Goal: Information Seeking & Learning: Learn about a topic

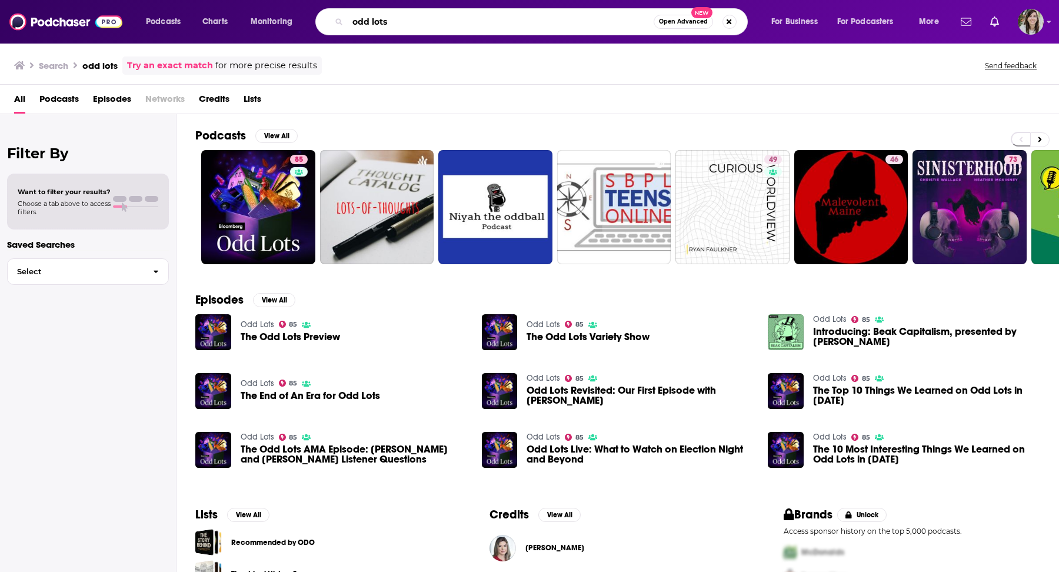
click at [590, 19] on input "odd lots" at bounding box center [501, 21] width 306 height 19
type input "sing for science"
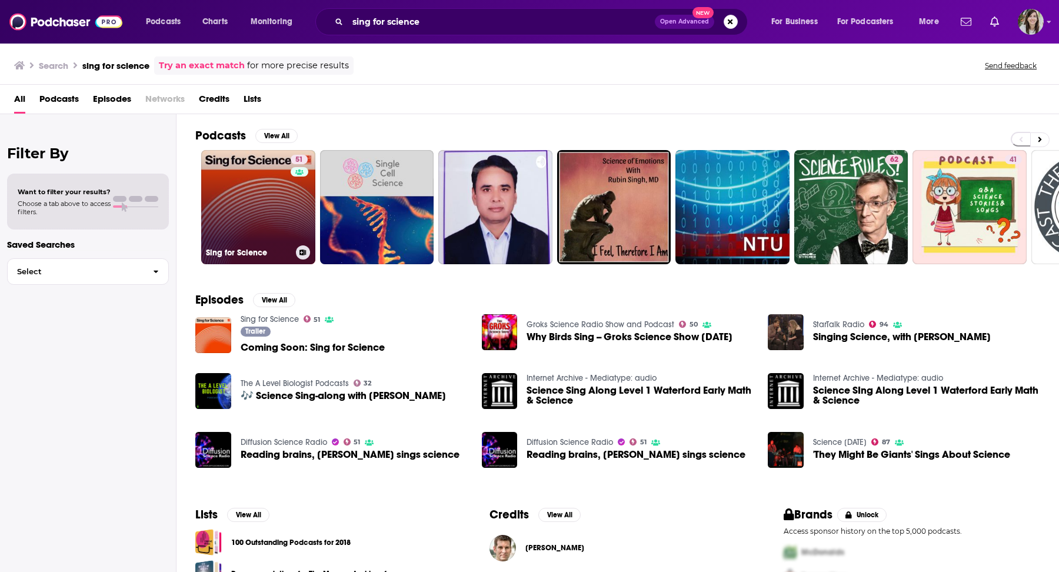
click at [262, 209] on link "51 Sing for Science" at bounding box center [258, 207] width 114 height 114
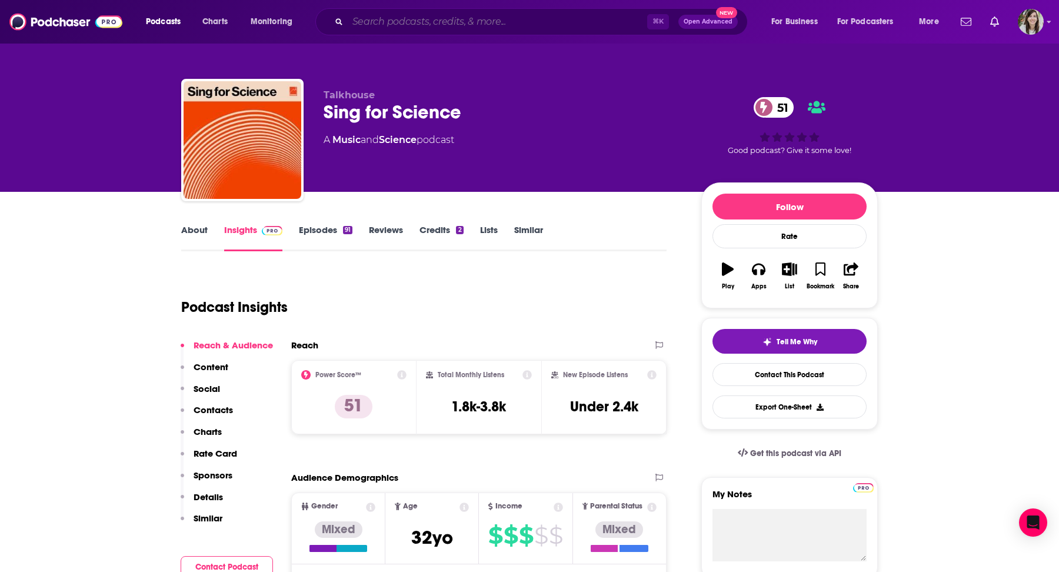
click at [559, 13] on input "Search podcasts, credits, & more..." at bounding box center [498, 21] width 300 height 19
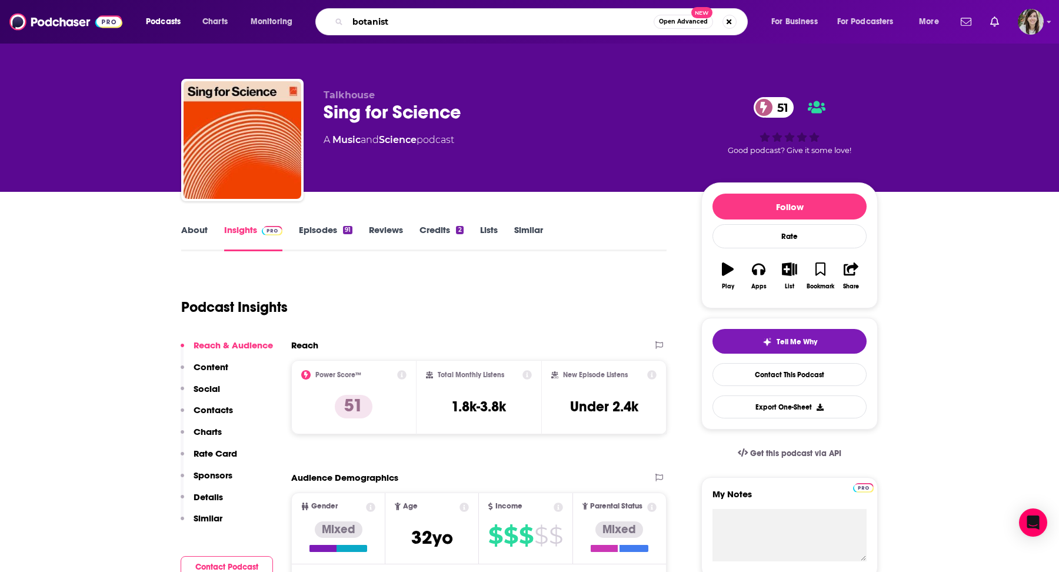
type input "botaniste"
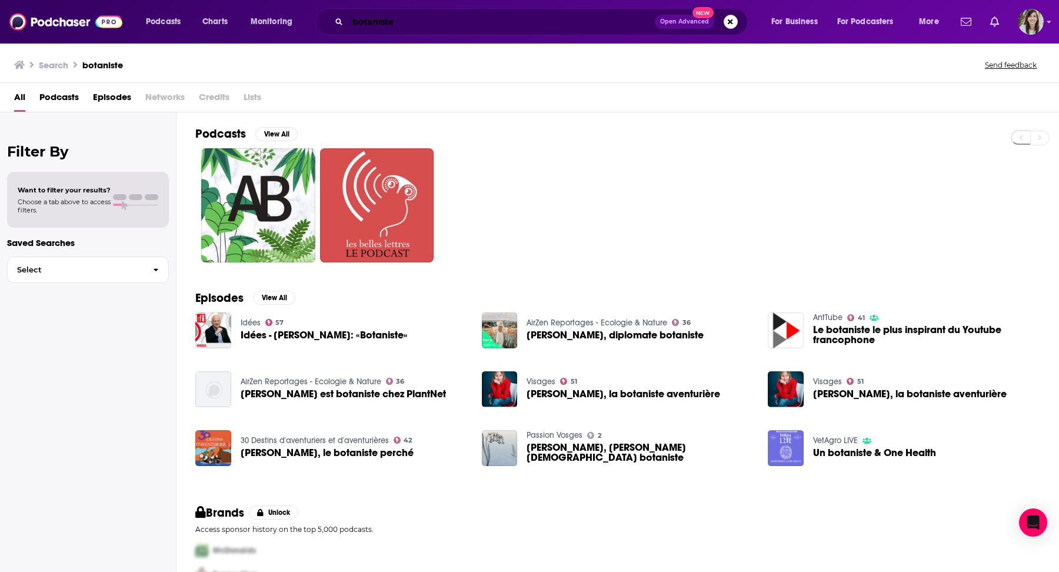
click at [397, 23] on input "botaniste" at bounding box center [501, 21] width 307 height 19
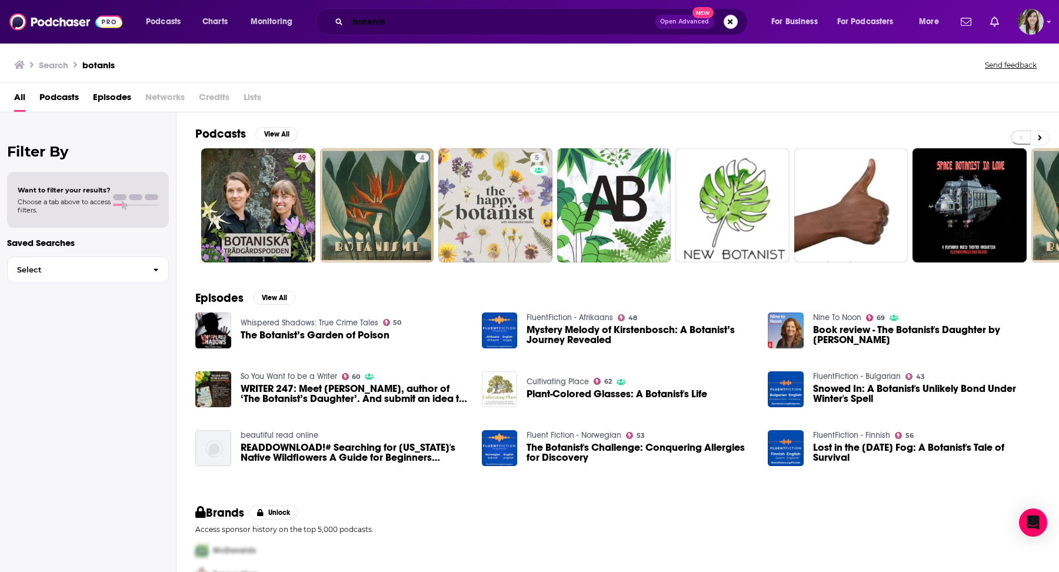
click at [572, 24] on input "botanis" at bounding box center [501, 21] width 307 height 19
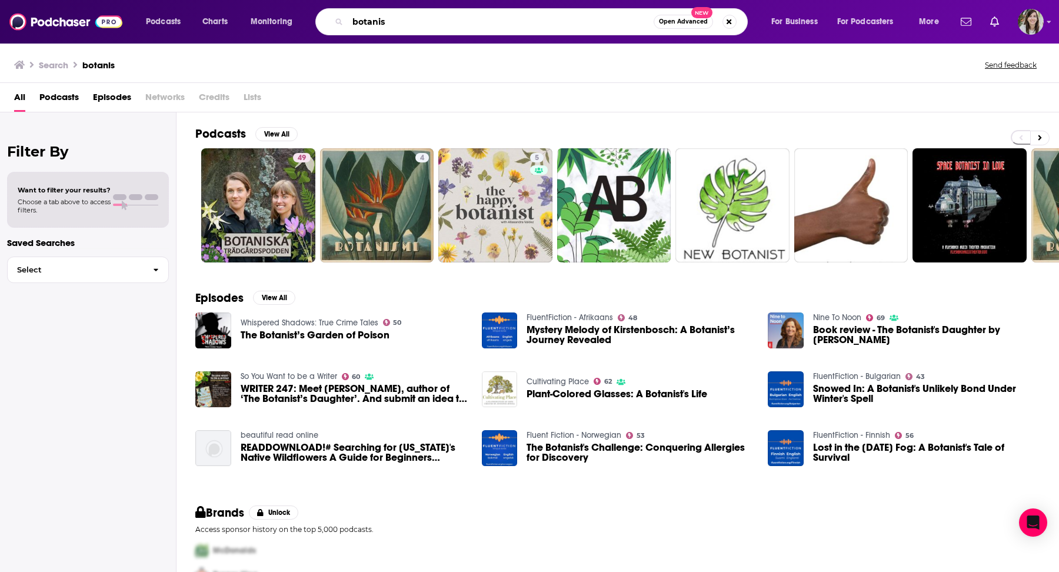
click at [572, 24] on input "botanis" at bounding box center [501, 21] width 306 height 19
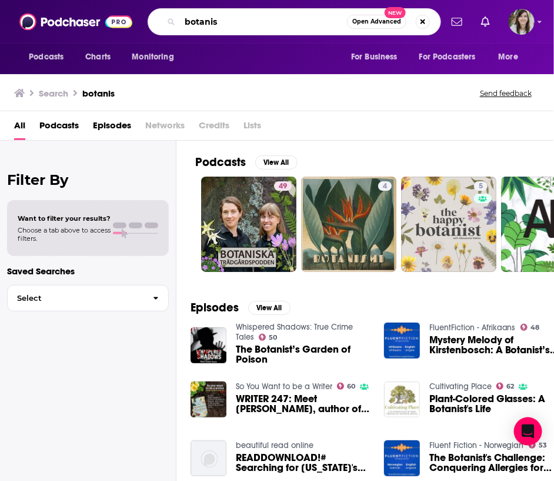
type input "v"
type input "cryptonaturalist"
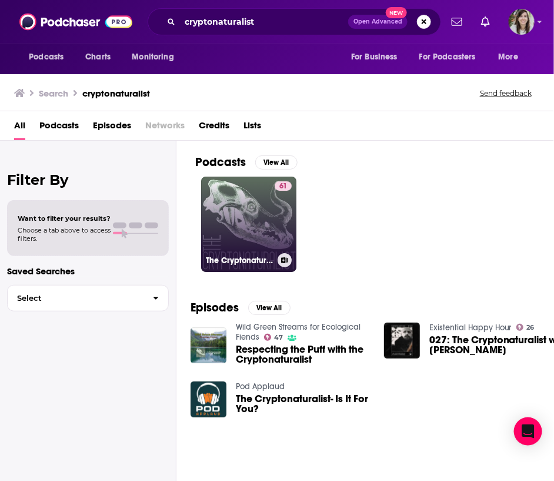
click at [257, 217] on link "61 The Cryptonaturalist" at bounding box center [248, 224] width 95 height 95
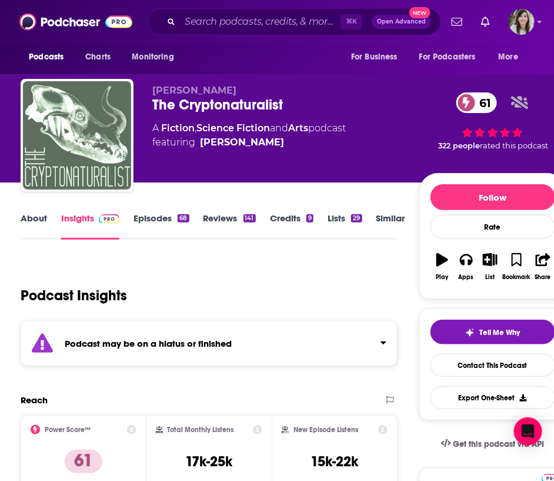
click at [142, 222] on link "Episodes 68" at bounding box center [161, 225] width 55 height 27
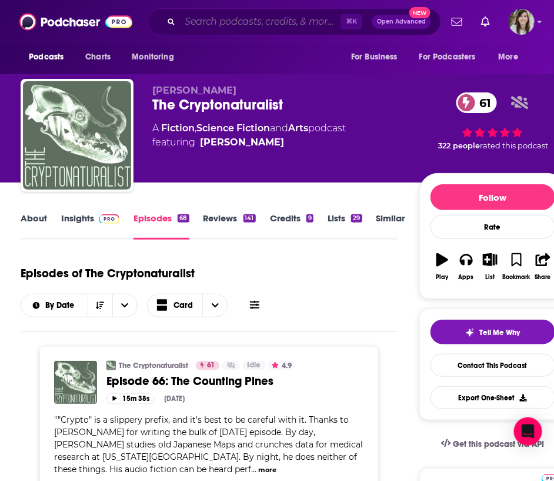
click at [227, 25] on input "Search podcasts, credits, & more..." at bounding box center [260, 21] width 161 height 19
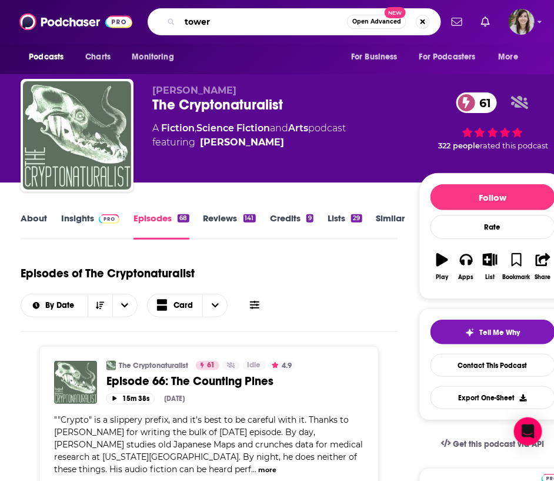
type input "tower 4"
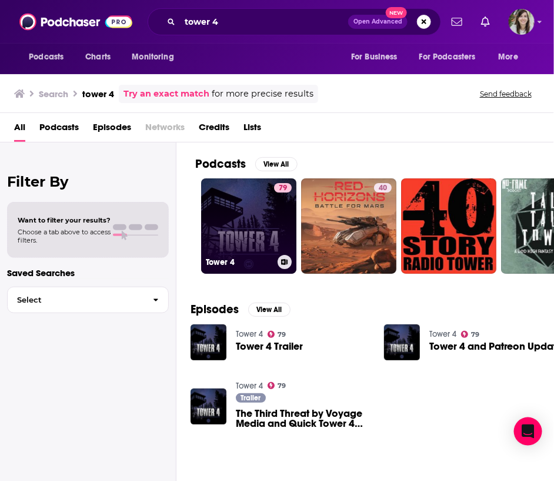
click at [238, 230] on link "79 Tower 4" at bounding box center [248, 225] width 95 height 95
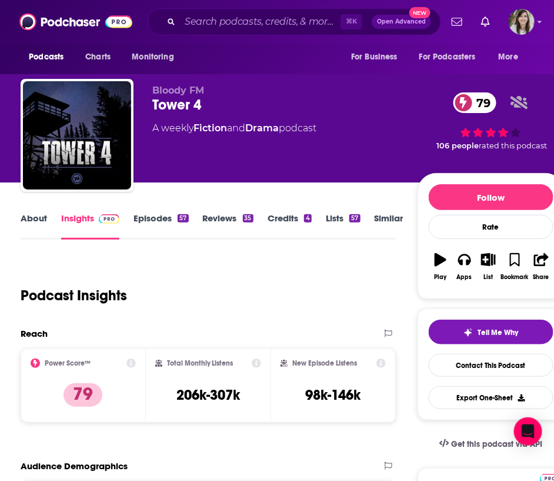
click at [28, 219] on link "About" at bounding box center [34, 225] width 26 height 27
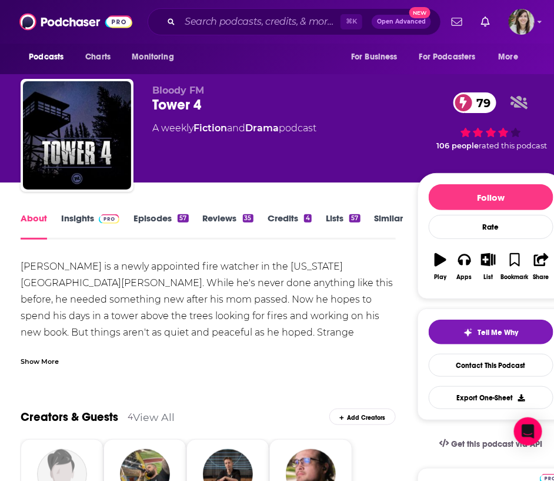
click at [76, 219] on link "Insights" at bounding box center [90, 225] width 58 height 27
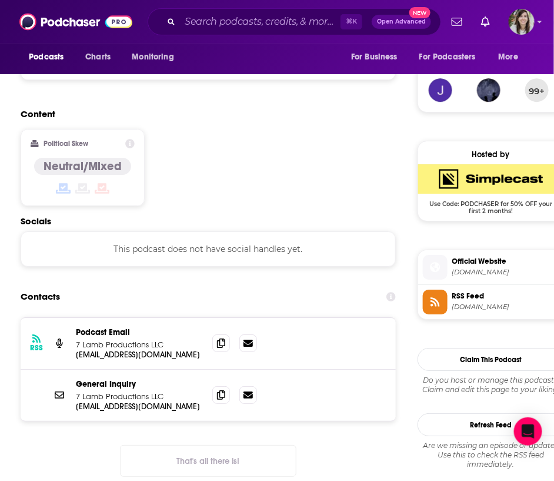
scroll to position [855, 0]
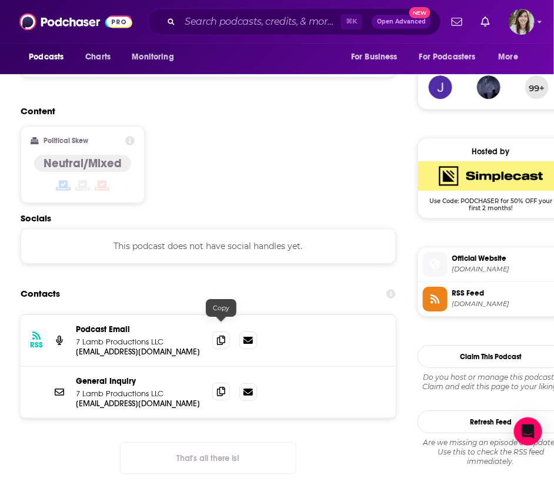
click at [222, 387] on icon at bounding box center [221, 391] width 8 height 9
click at [214, 21] on input "Search podcasts, credits, & more..." at bounding box center [260, 21] width 161 height 19
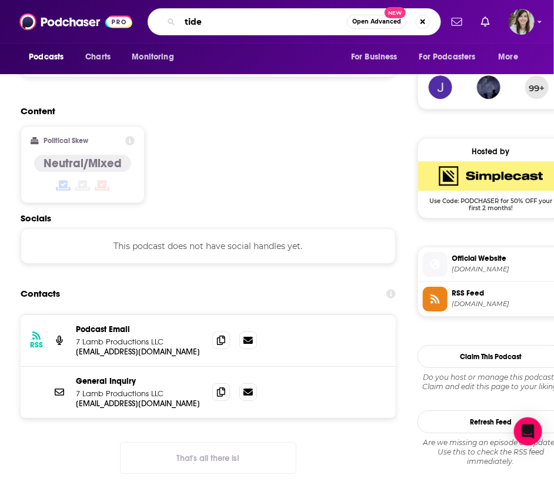
type input "tides"
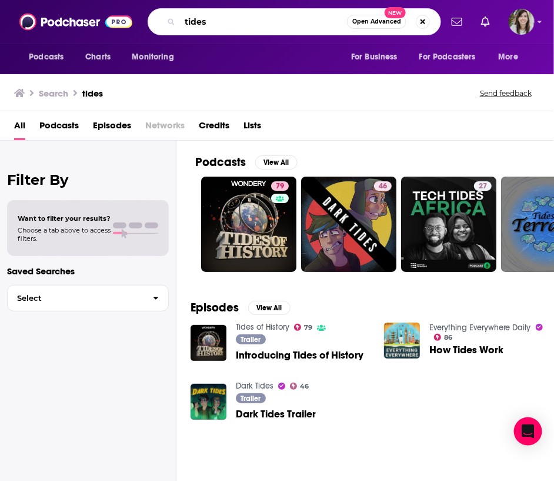
click at [225, 26] on input "tides" at bounding box center [263, 21] width 167 height 19
type input "wanderers journal"
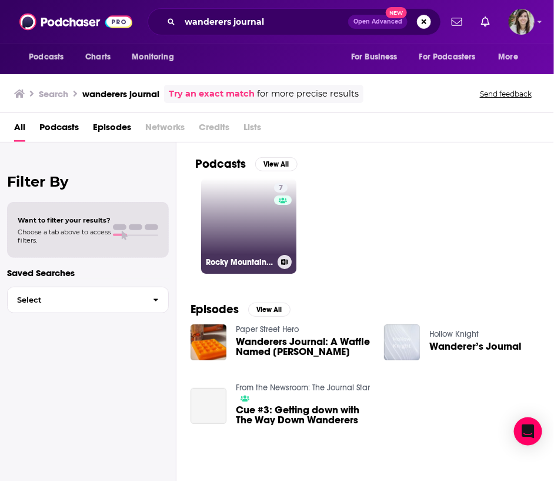
click at [249, 222] on link "7 Rocky Mountain Revival" at bounding box center [248, 225] width 95 height 95
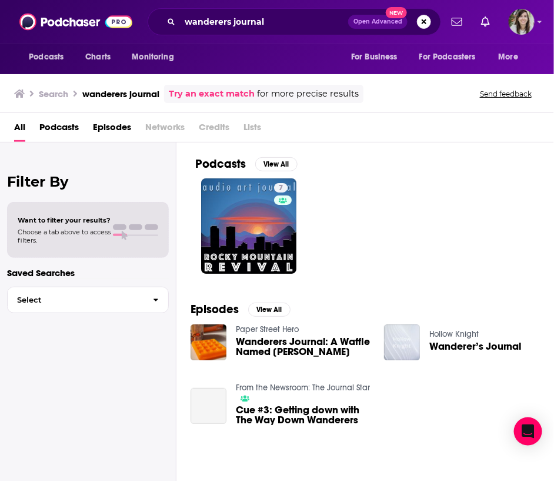
click at [69, 131] on span "Podcasts" at bounding box center [58, 130] width 39 height 24
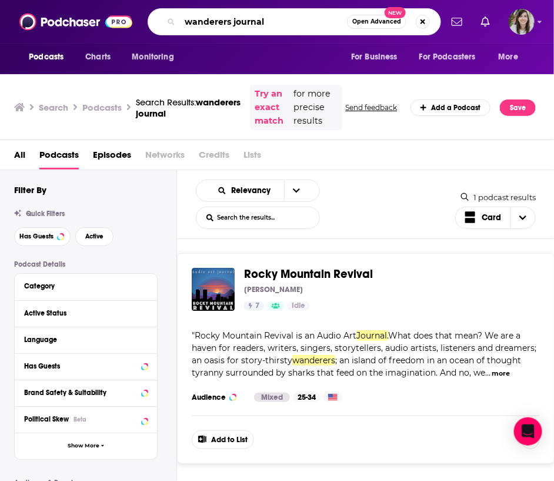
click at [224, 25] on input "wanderers journal" at bounding box center [263, 21] width 167 height 19
type input "wanderer's journal"
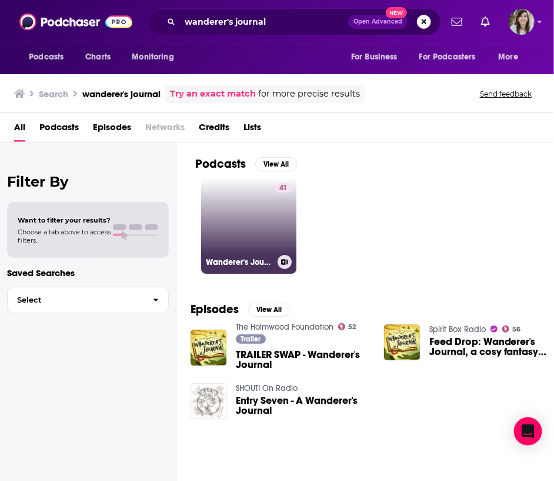
click at [234, 232] on link "41 Wanderer's Journal" at bounding box center [248, 225] width 95 height 95
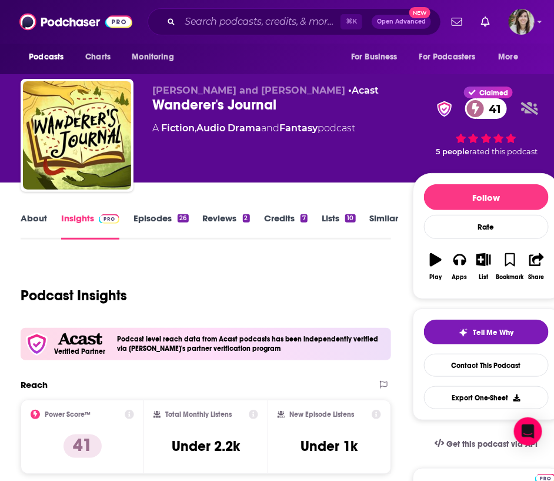
click at [177, 161] on div "[PERSON_NAME] and [PERSON_NAME] • Acast Wanderer's Journal 41 A Fiction , Audio…" at bounding box center [282, 132] width 260 height 94
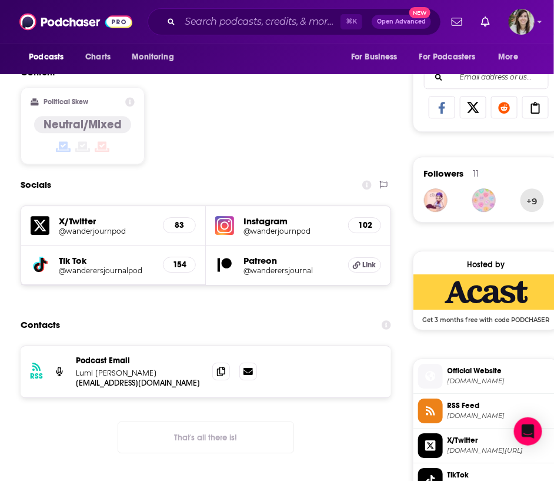
scroll to position [746, 0]
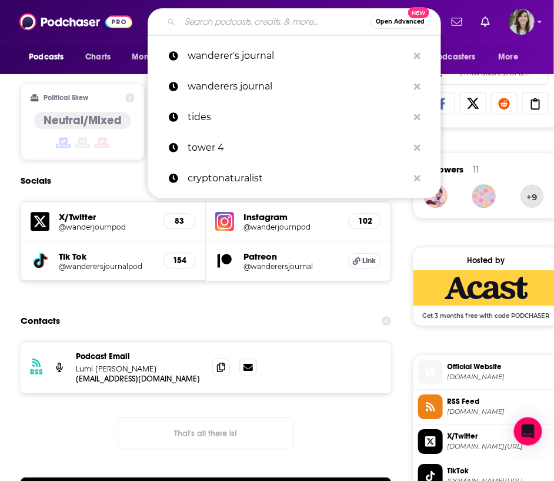
click at [225, 24] on input "Search podcasts, credits, & more..." at bounding box center [275, 21] width 191 height 19
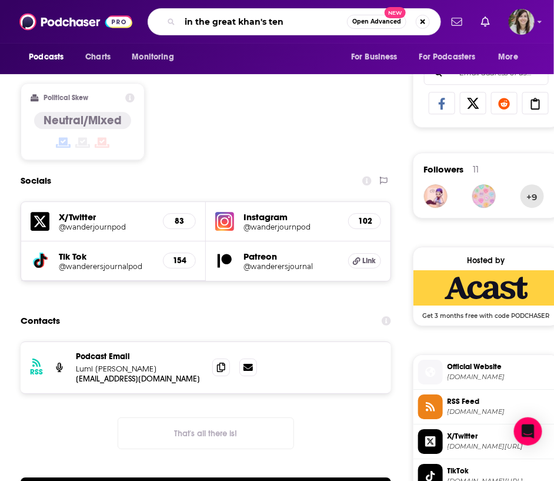
type input "in the great khan's tent"
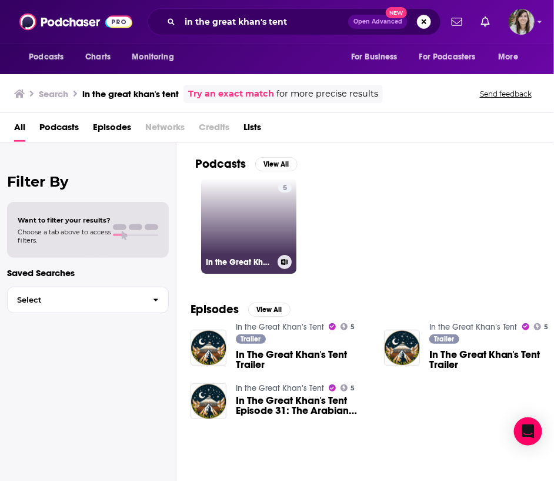
click at [244, 216] on link "5 In the Great [PERSON_NAME]’s Tent" at bounding box center [248, 225] width 95 height 95
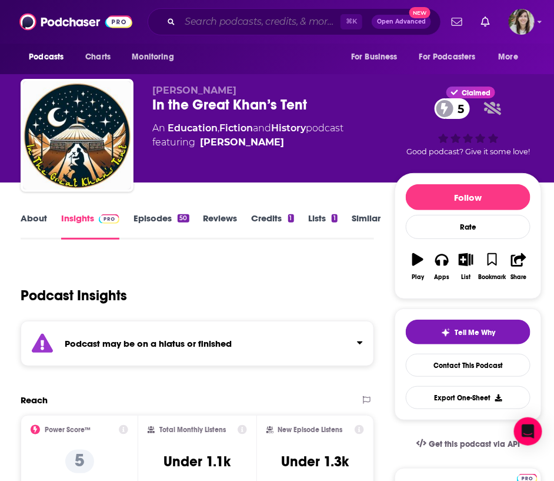
click at [217, 24] on input "Search podcasts, credits, & more..." at bounding box center [260, 21] width 161 height 19
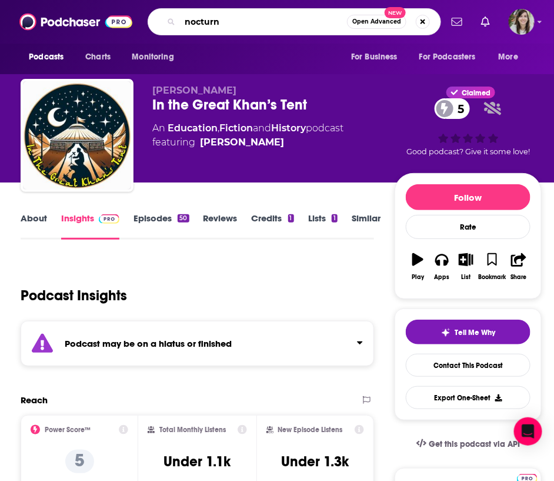
type input "nocturne"
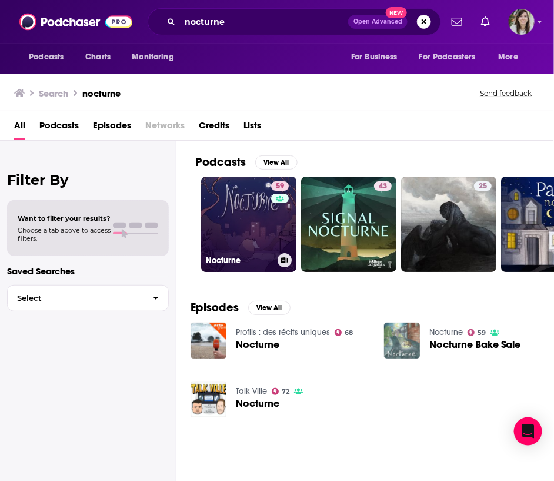
click at [263, 212] on link "59 Nocturne" at bounding box center [248, 224] width 95 height 95
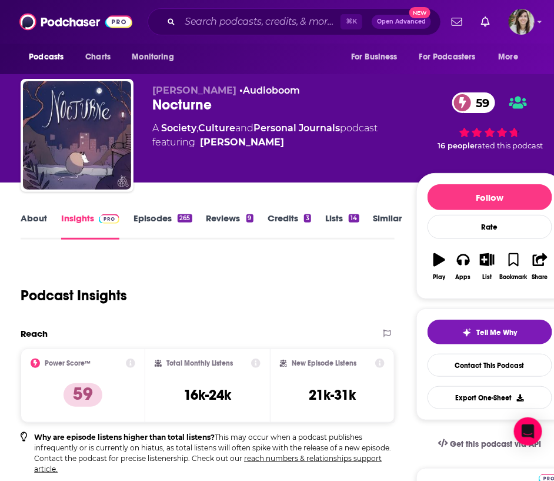
click at [24, 222] on link "About" at bounding box center [34, 225] width 26 height 27
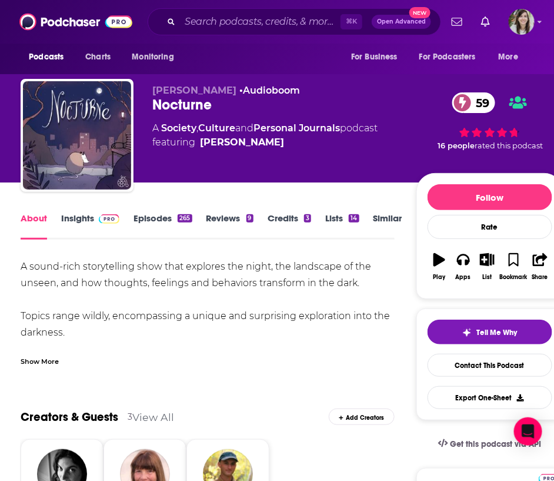
click at [36, 356] on div "Show More" at bounding box center [40, 360] width 38 height 11
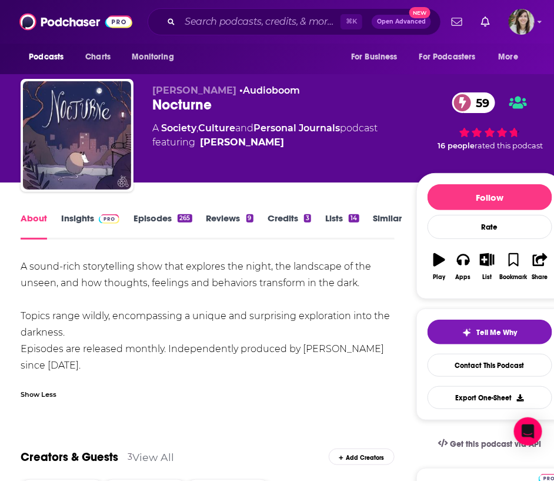
click at [94, 218] on span at bounding box center [106, 217] width 25 height 11
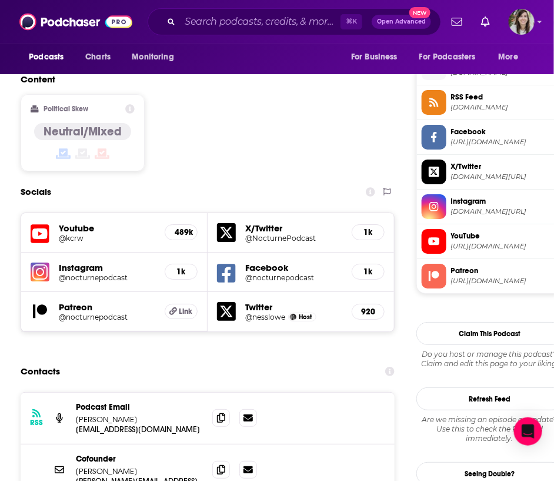
scroll to position [953, 0]
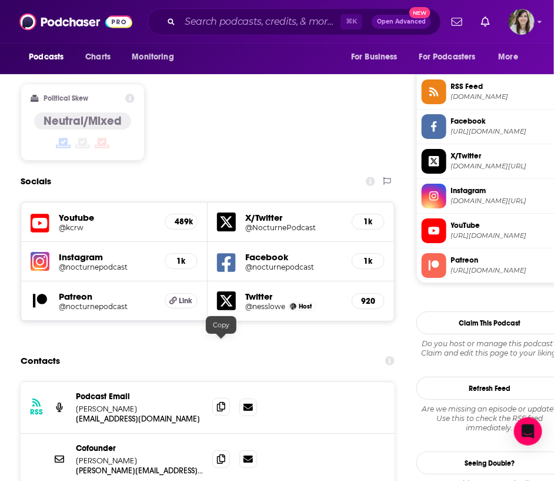
click at [221, 402] on icon at bounding box center [221, 406] width 8 height 9
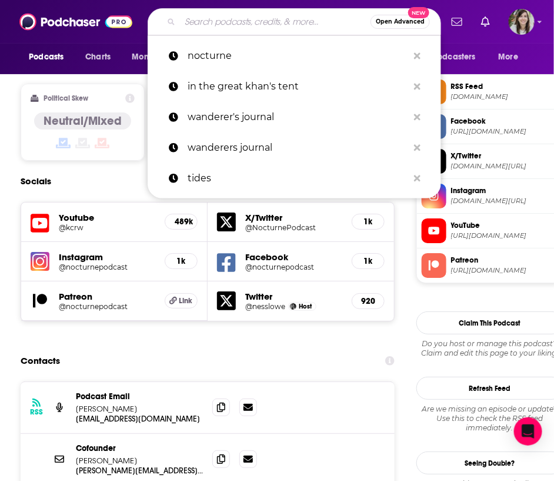
click at [248, 19] on input "Search podcasts, credits, & more..." at bounding box center [275, 21] width 191 height 19
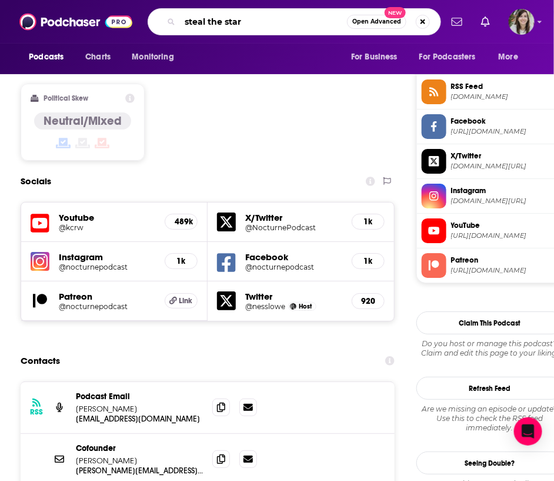
type input "steal the stars"
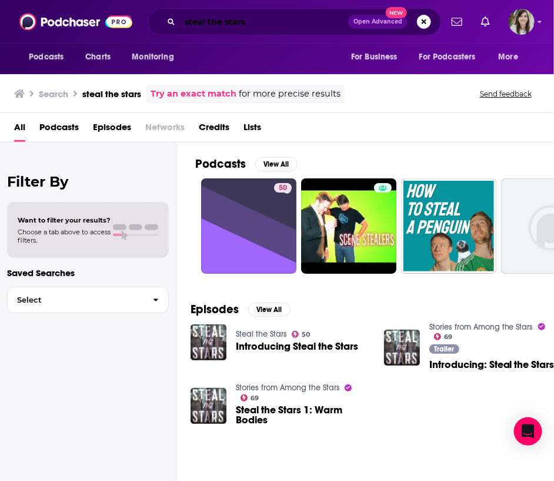
click at [222, 20] on input "steal the stars" at bounding box center [264, 21] width 168 height 19
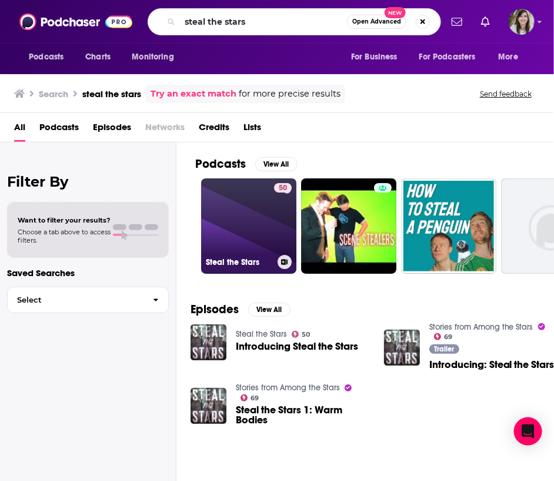
click at [235, 234] on link "50 Steal the Stars" at bounding box center [248, 225] width 95 height 95
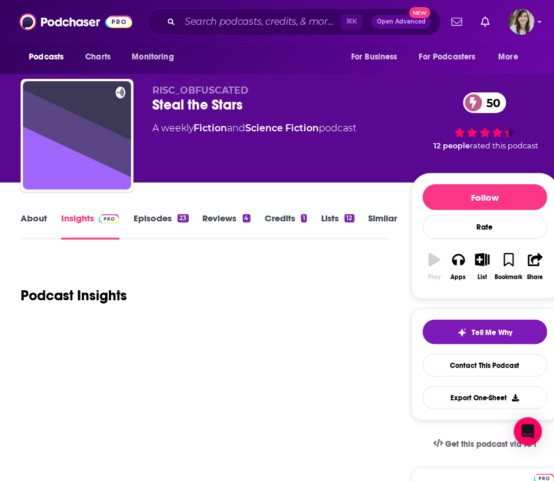
click at [235, 234] on link "Reviews 4" at bounding box center [227, 225] width 48 height 27
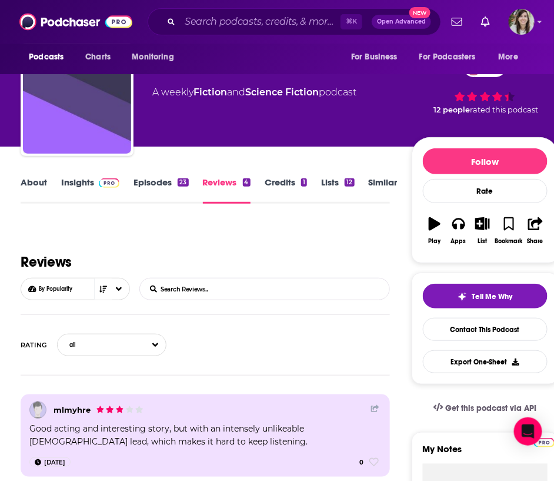
scroll to position [30, 0]
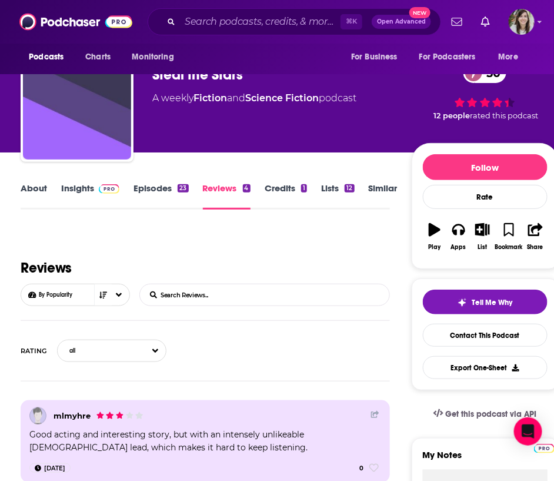
click at [71, 187] on link "Insights" at bounding box center [90, 195] width 58 height 27
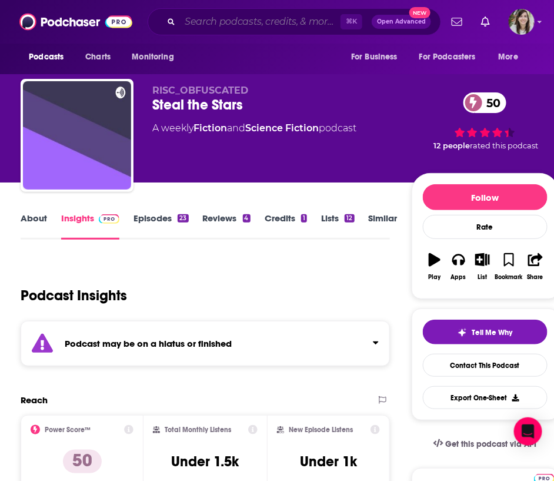
click at [208, 21] on input "Search podcasts, credits, & more..." at bounding box center [260, 21] width 161 height 19
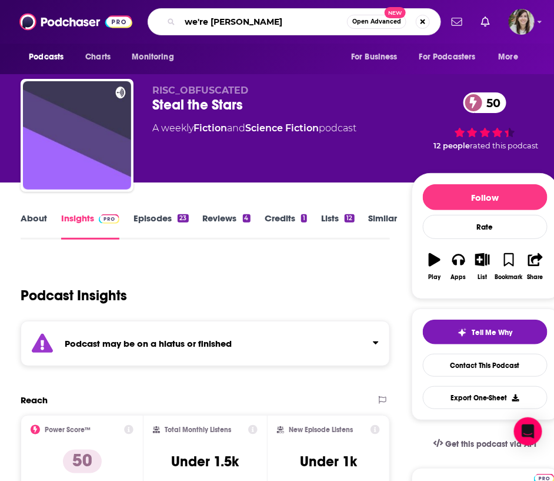
type input "we're [PERSON_NAME]"
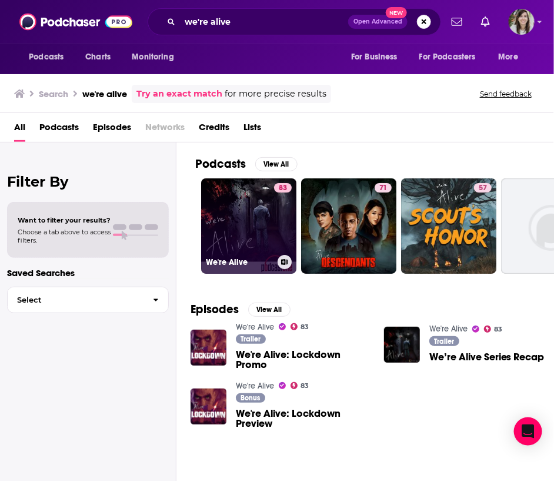
click at [244, 241] on link "83 We're Alive" at bounding box center [248, 225] width 95 height 95
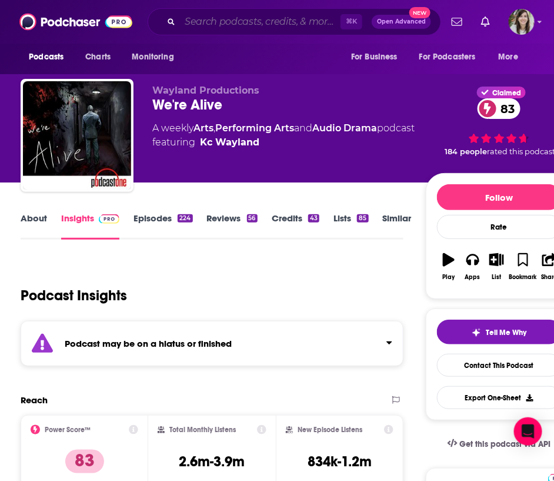
click at [209, 22] on input "Search podcasts, credits, & more..." at bounding box center [260, 21] width 161 height 19
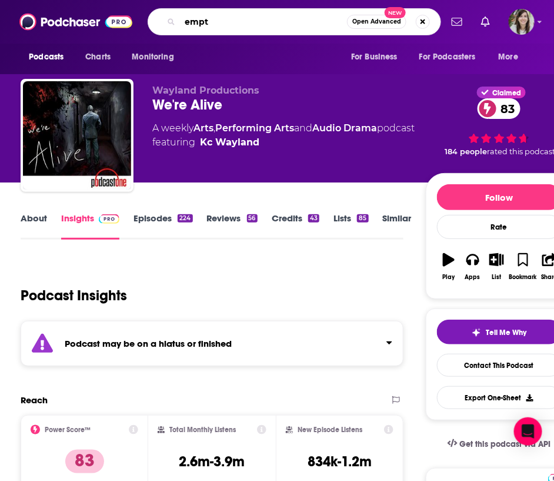
type input "empty"
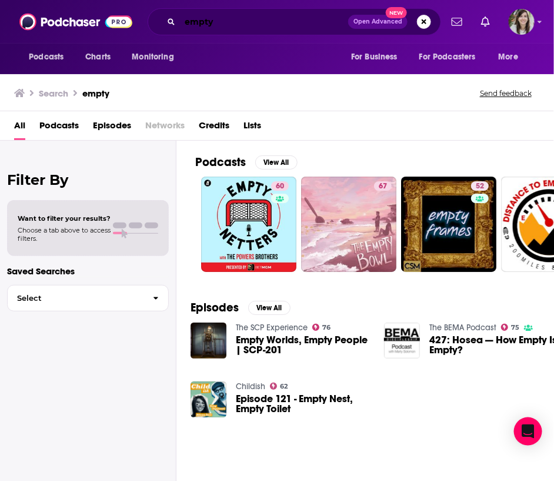
click at [264, 22] on input "empty" at bounding box center [264, 21] width 168 height 19
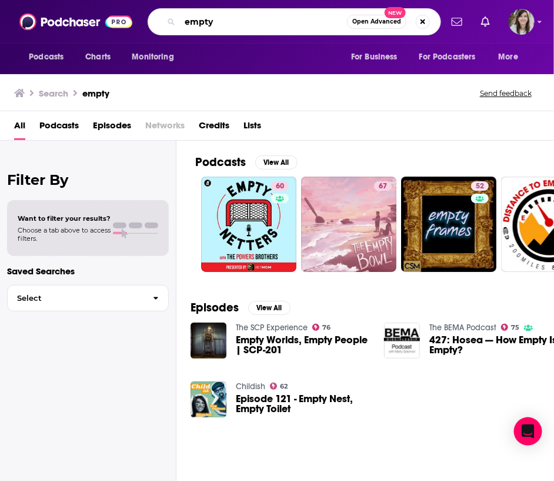
click at [264, 22] on input "empty" at bounding box center [263, 21] width 167 height 19
type input "end of the world [PERSON_NAME]"
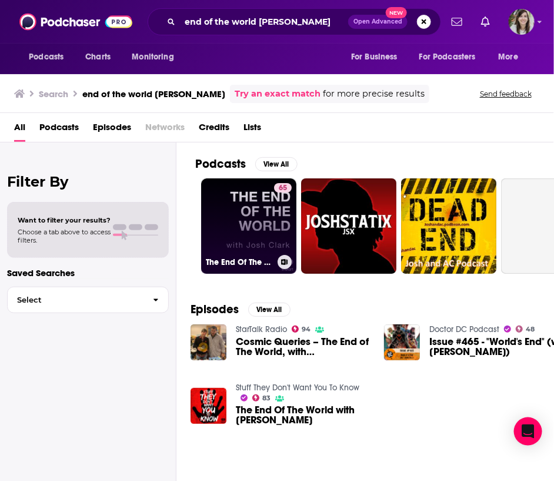
click at [222, 201] on link "65 The End Of The World with [PERSON_NAME]" at bounding box center [248, 225] width 95 height 95
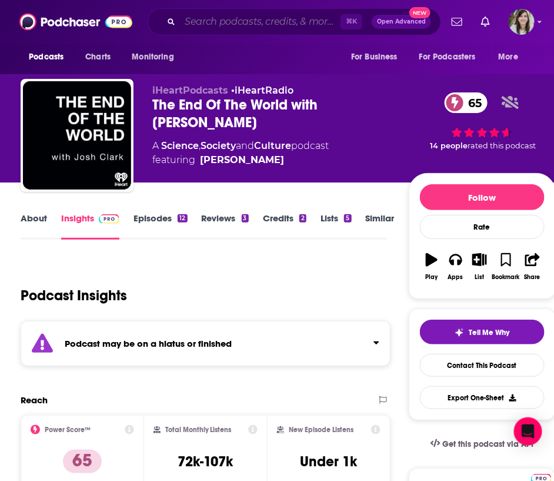
click at [194, 26] on input "Search podcasts, credits, & more..." at bounding box center [260, 21] width 161 height 19
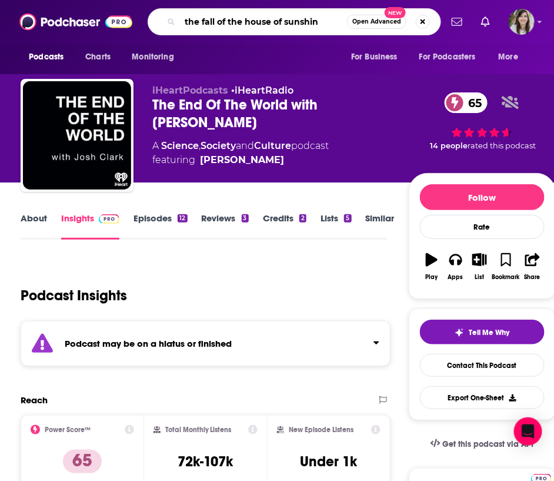
type input "the fall of the house of sunshine"
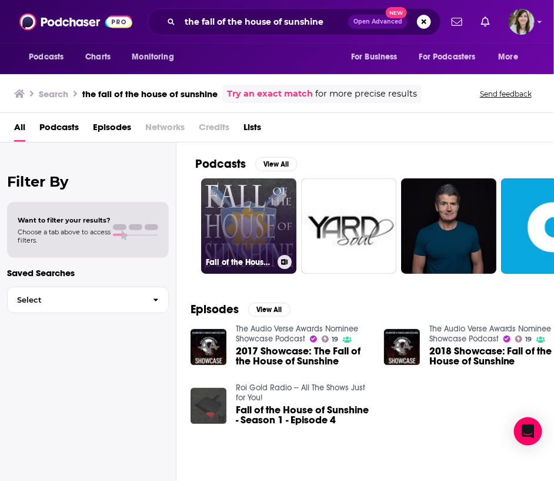
click at [239, 229] on link "Fall of the House of Sunshine" at bounding box center [248, 225] width 95 height 95
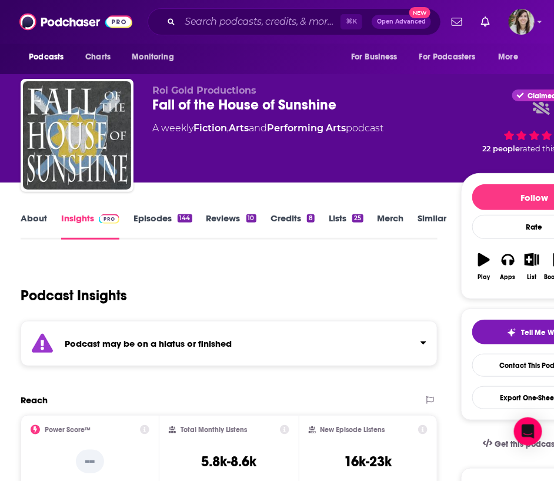
click at [156, 217] on link "Episodes 144" at bounding box center [163, 225] width 58 height 27
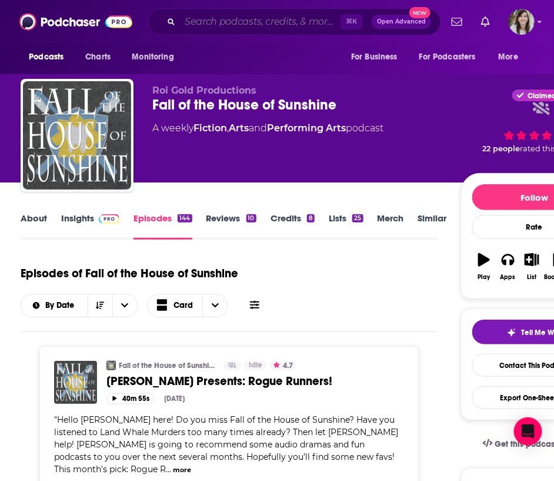
click at [221, 14] on input "Search podcasts, credits, & more..." at bounding box center [260, 21] width 161 height 19
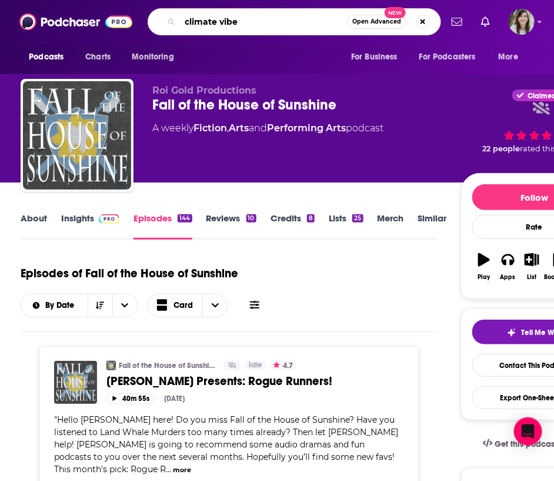
type input "climate vibes"
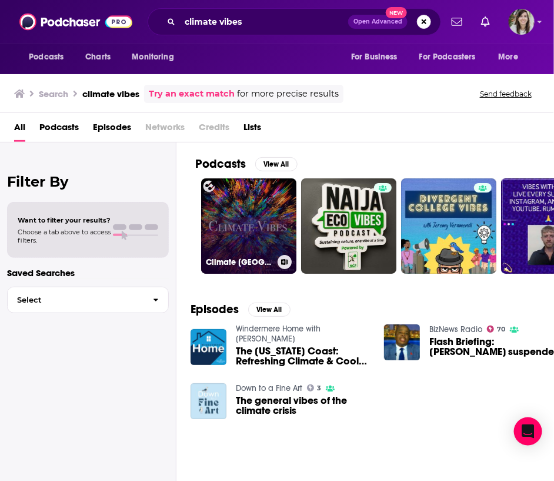
click at [243, 191] on link "Climate [GEOGRAPHIC_DATA]" at bounding box center [248, 225] width 95 height 95
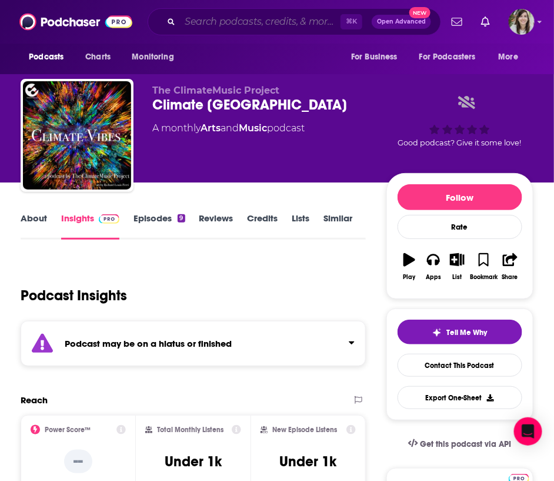
click at [204, 19] on input "Search podcasts, credits, & more..." at bounding box center [260, 21] width 161 height 19
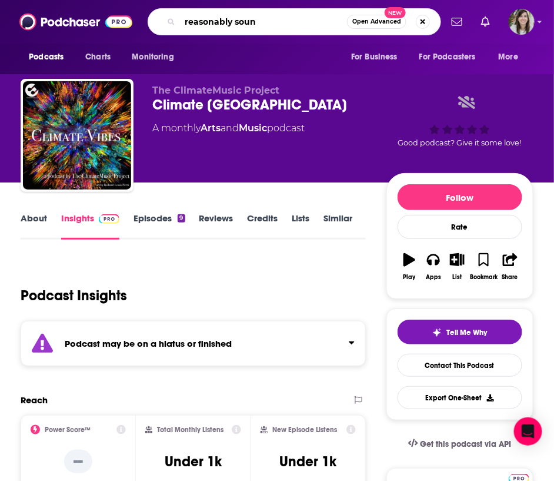
type input "reasonably sound"
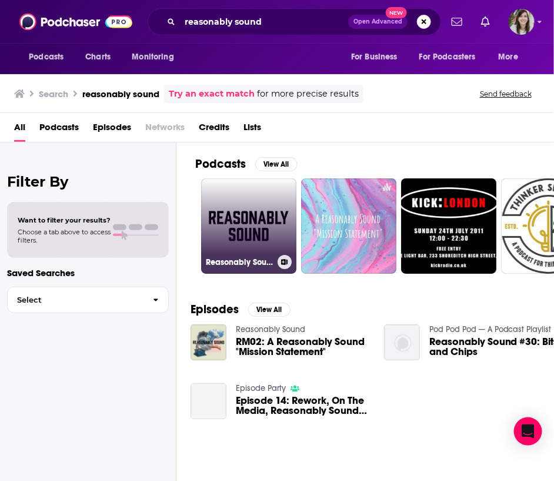
click at [218, 201] on link "Reasonably Sound" at bounding box center [248, 225] width 95 height 95
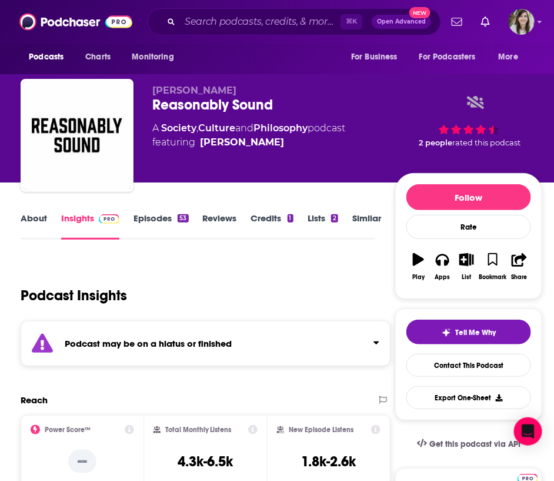
click at [35, 220] on link "About" at bounding box center [34, 225] width 26 height 27
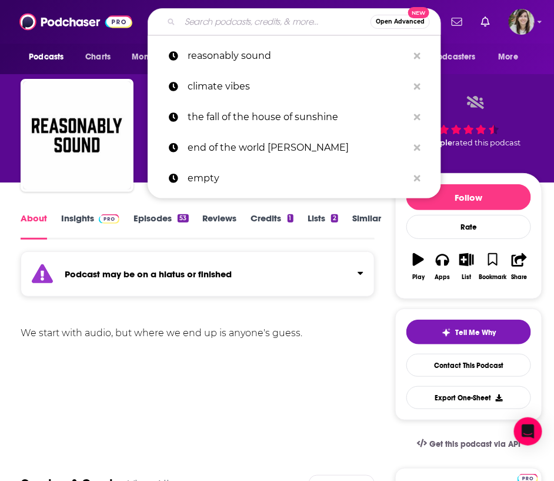
click at [215, 20] on input "Search podcasts, credits, & more..." at bounding box center [275, 21] width 191 height 19
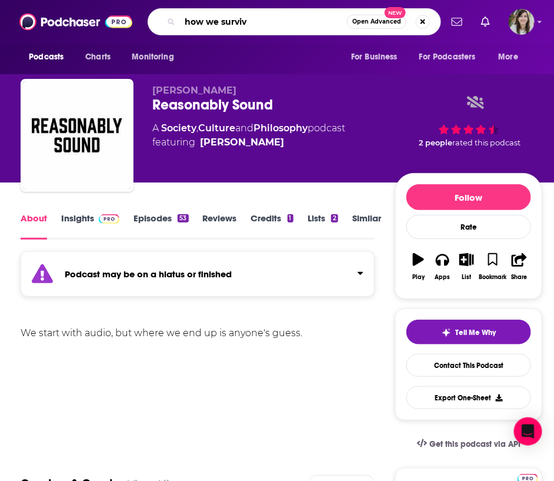
type input "how we survive"
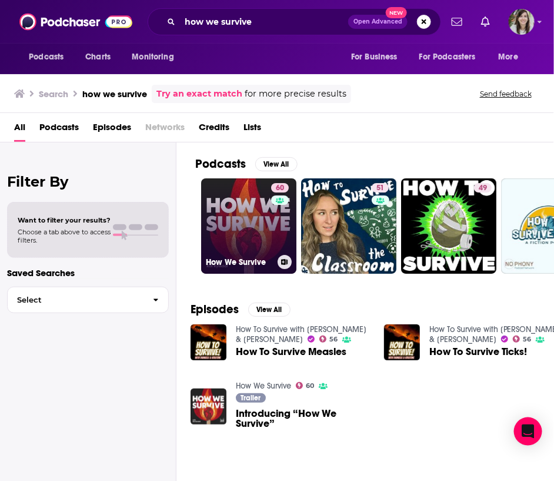
click at [249, 196] on link "60 How We Survive" at bounding box center [248, 225] width 95 height 95
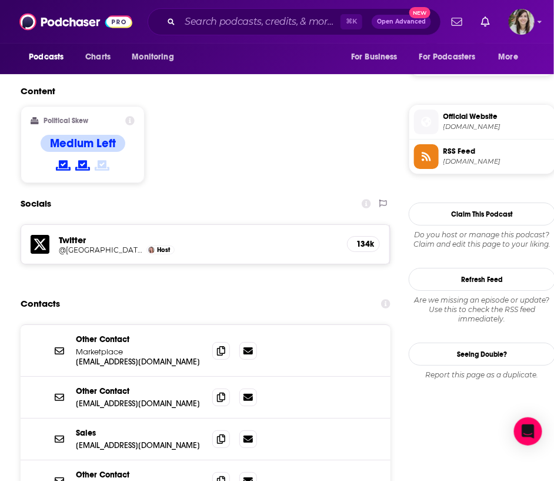
scroll to position [891, 0]
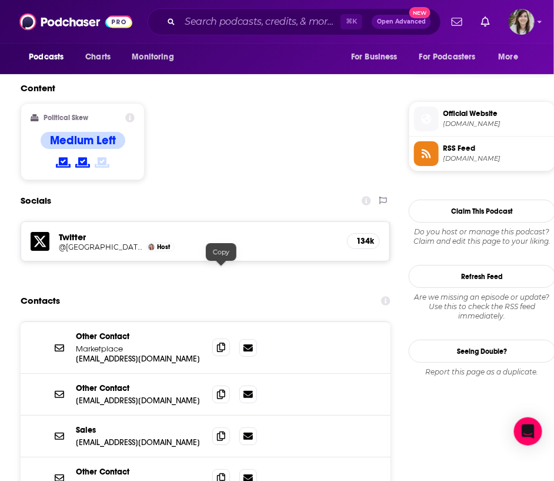
click at [224, 342] on icon at bounding box center [221, 346] width 8 height 9
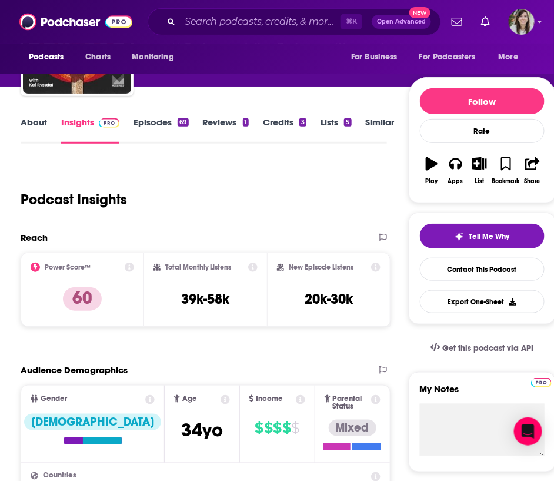
scroll to position [77, 0]
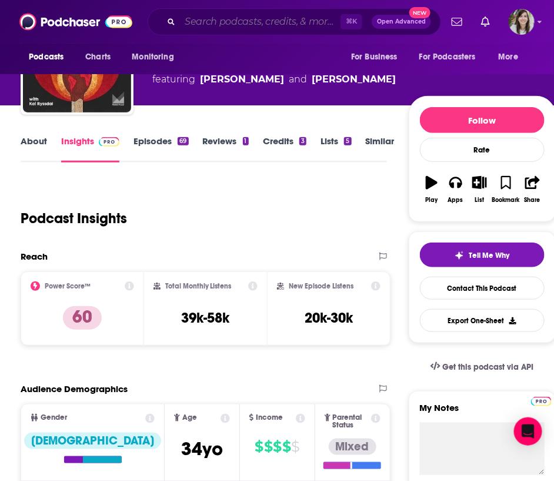
click at [242, 26] on input "Search podcasts, credits, & more..." at bounding box center [260, 21] width 161 height 19
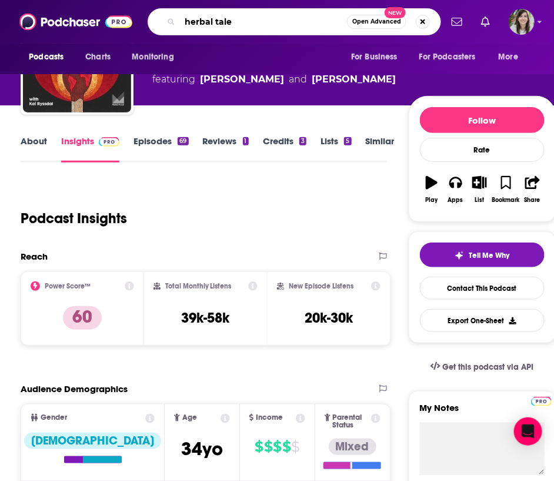
type input "herbal tales"
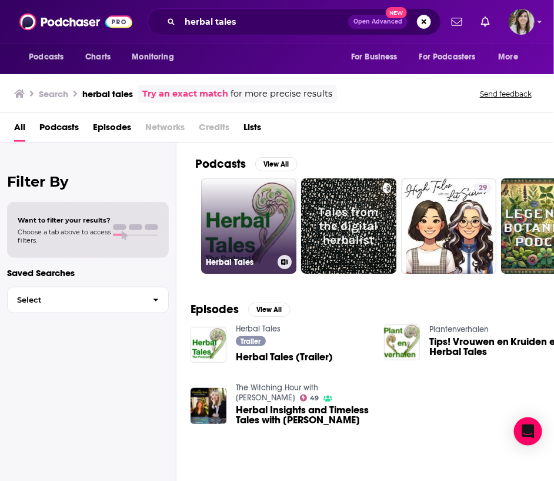
click at [245, 215] on link "Herbal Tales" at bounding box center [248, 225] width 95 height 95
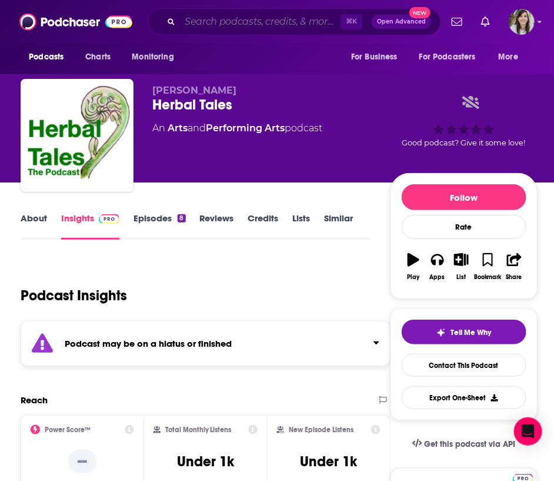
click at [214, 24] on input "Search podcasts, credits, & more..." at bounding box center [260, 21] width 161 height 19
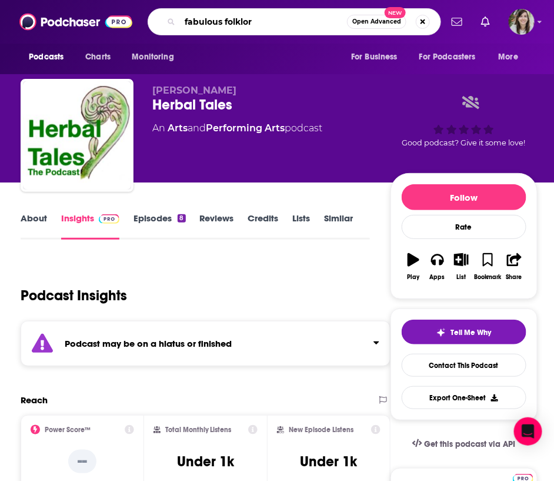
type input "fabulous folklore"
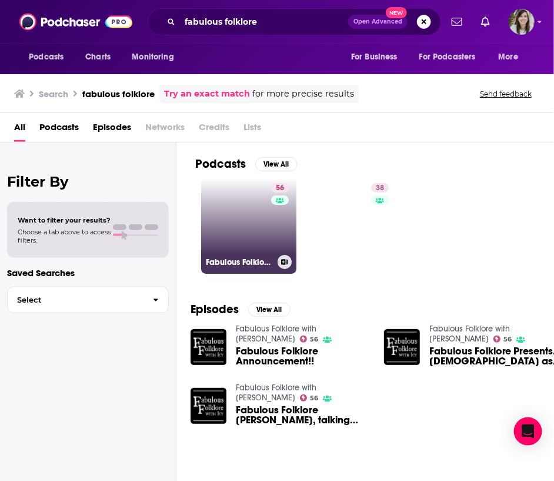
click at [248, 228] on link "56 Fabulous Folklore with [PERSON_NAME]" at bounding box center [248, 225] width 95 height 95
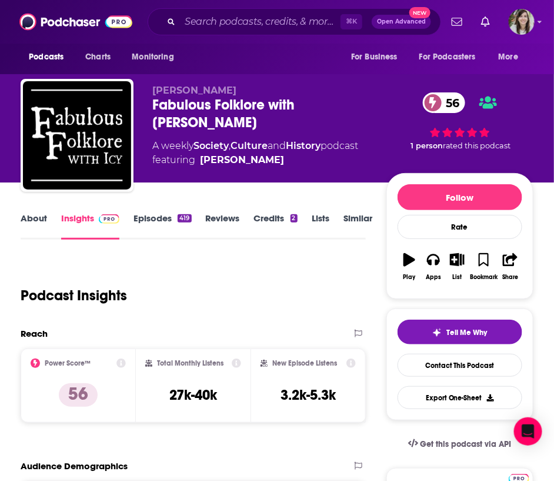
click at [25, 224] on link "About" at bounding box center [34, 225] width 26 height 27
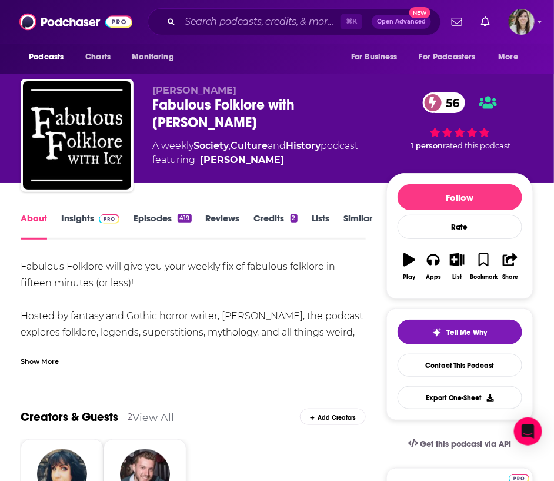
click at [38, 357] on div "Show More" at bounding box center [40, 360] width 38 height 11
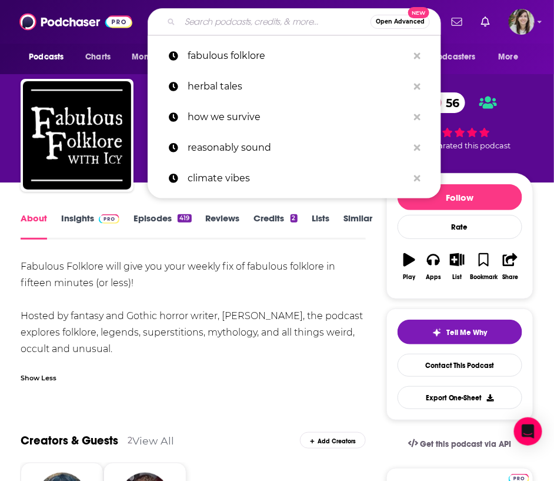
click at [202, 19] on input "Search podcasts, credits, & more..." at bounding box center [275, 21] width 191 height 19
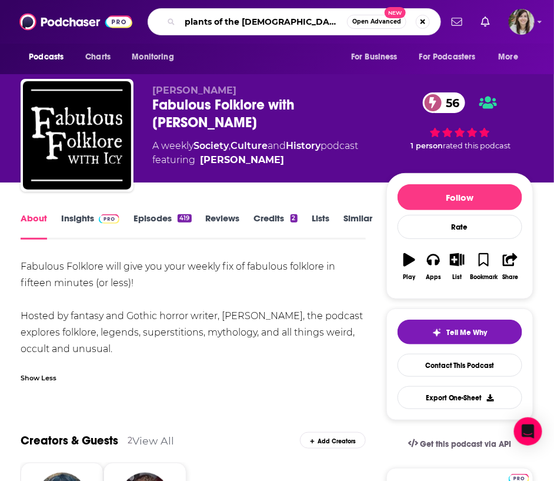
type input "plants of the gods"
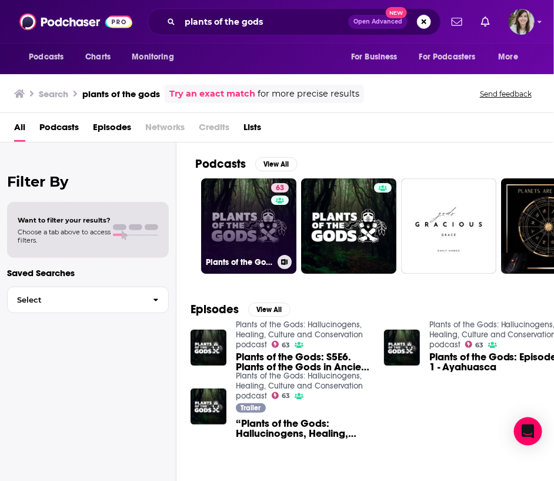
click at [229, 248] on link "63 Plants of the Gods: Hallucinogens, Healing, Culture and Conservation podcast" at bounding box center [248, 225] width 95 height 95
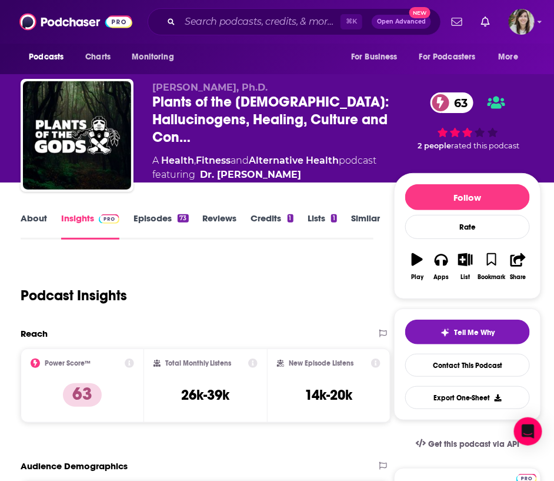
click at [235, 32] on div "⌘ K Open Advanced New" at bounding box center [295, 21] width 294 height 27
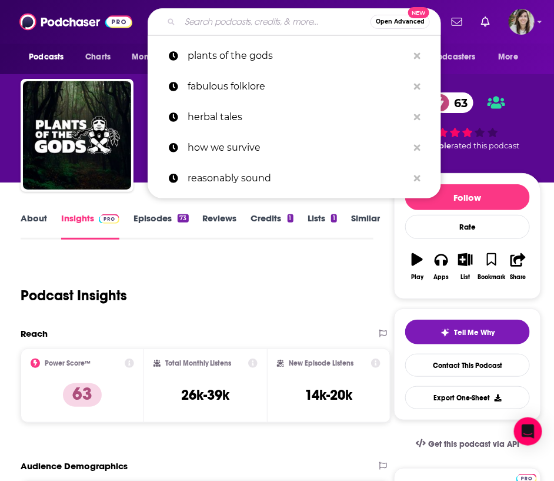
click at [216, 23] on input "Search podcasts, credits, & more..." at bounding box center [275, 21] width 191 height 19
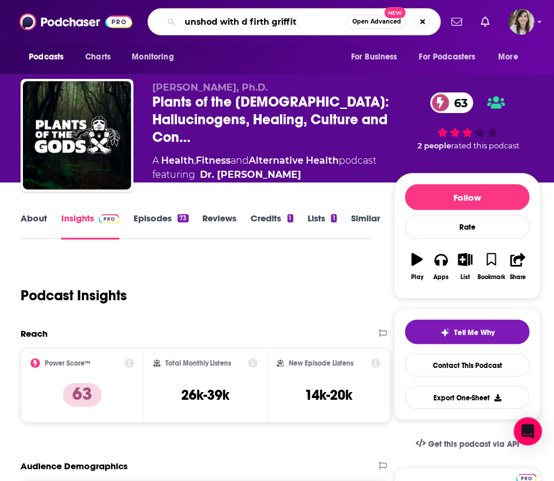
type input "unshod with d [PERSON_NAME]"
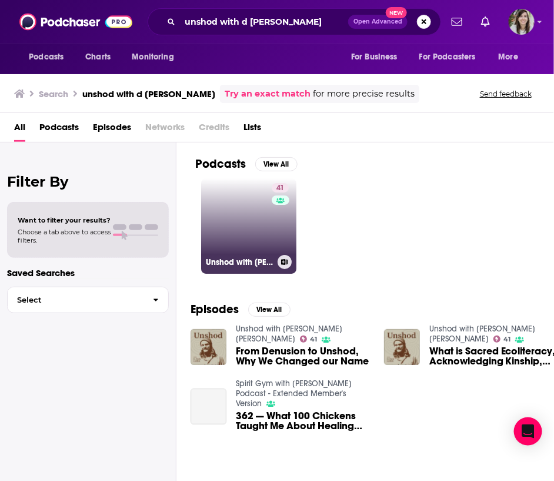
click at [236, 225] on link "41 Unshod with [PERSON_NAME] [PERSON_NAME]" at bounding box center [248, 225] width 95 height 95
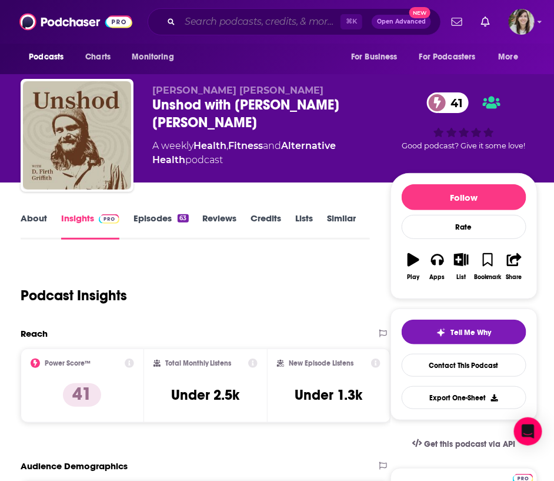
click at [226, 17] on input "Search podcasts, credits, & more..." at bounding box center [260, 21] width 161 height 19
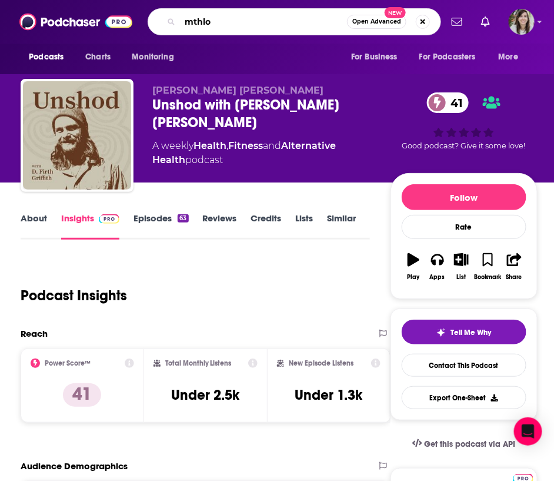
type input "mthlok"
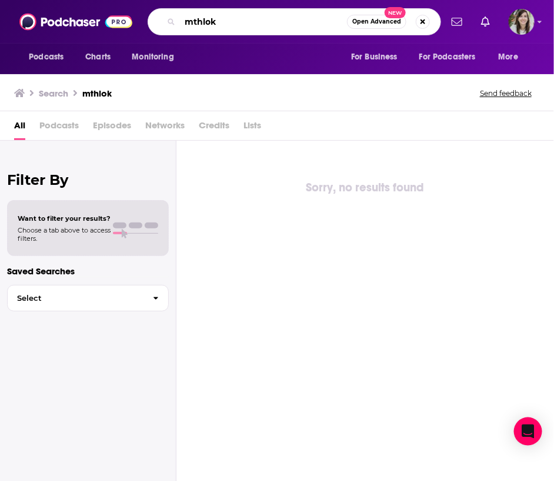
click at [273, 12] on input "mthlok" at bounding box center [263, 21] width 167 height 19
type input "mythlok"
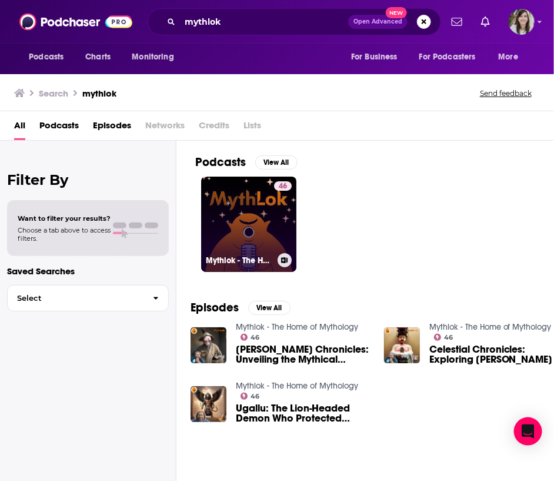
click at [256, 216] on link "46 Mythlok - The Home of Mythology" at bounding box center [248, 224] width 95 height 95
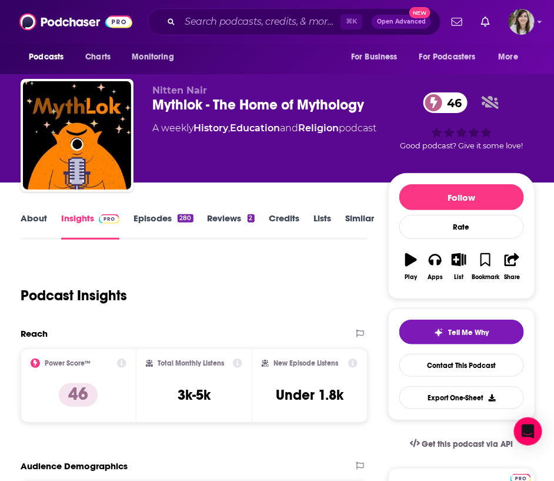
click at [35, 217] on link "About" at bounding box center [34, 225] width 26 height 27
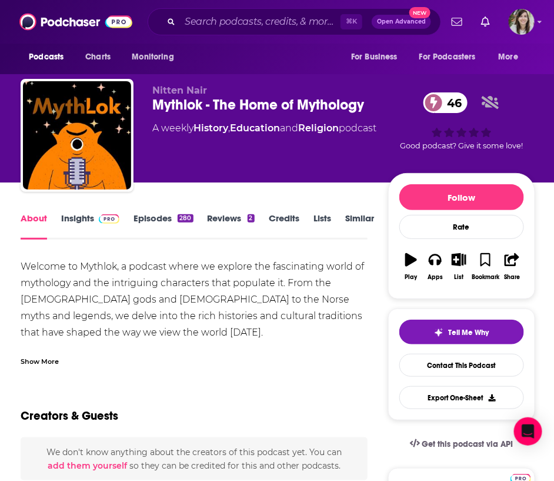
click at [35, 361] on div "Show More" at bounding box center [40, 360] width 38 height 11
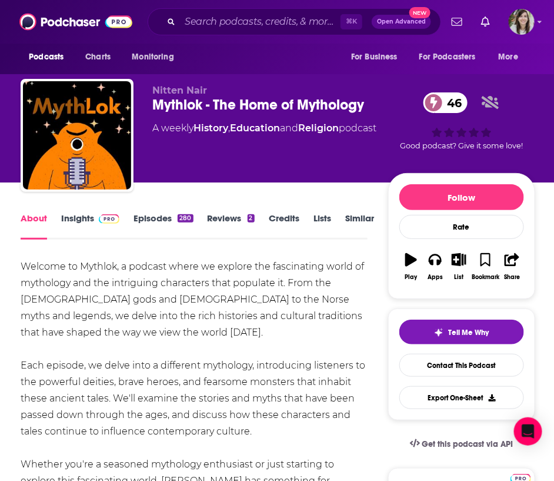
click at [82, 215] on link "Insights" at bounding box center [90, 225] width 58 height 27
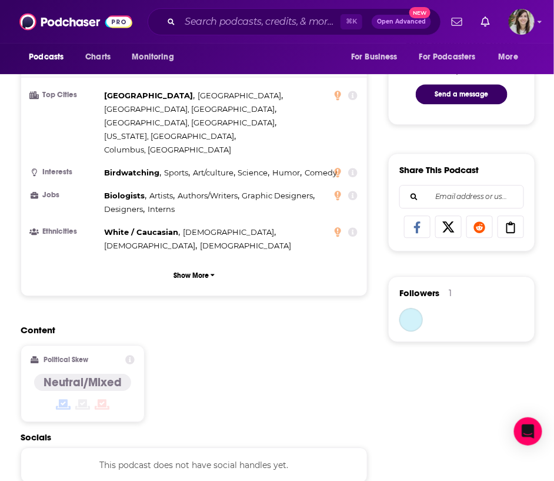
scroll to position [840, 0]
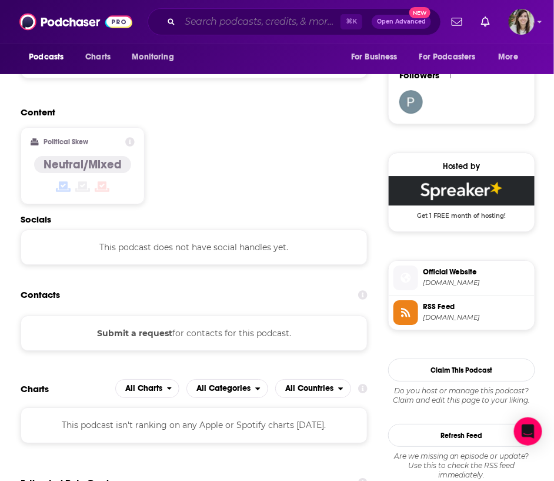
click at [247, 24] on input "Search podcasts, credits, & more..." at bounding box center [260, 21] width 161 height 19
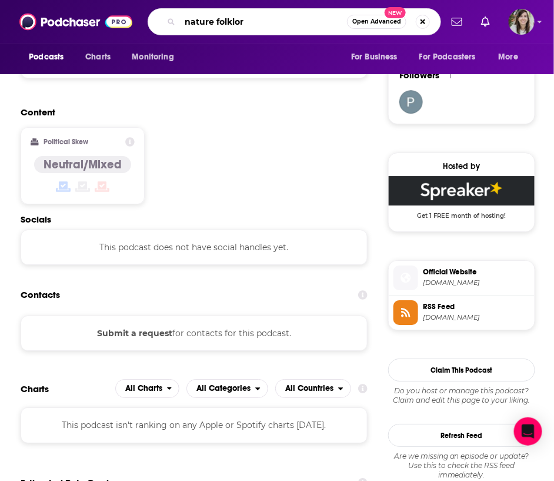
type input "nature folklore"
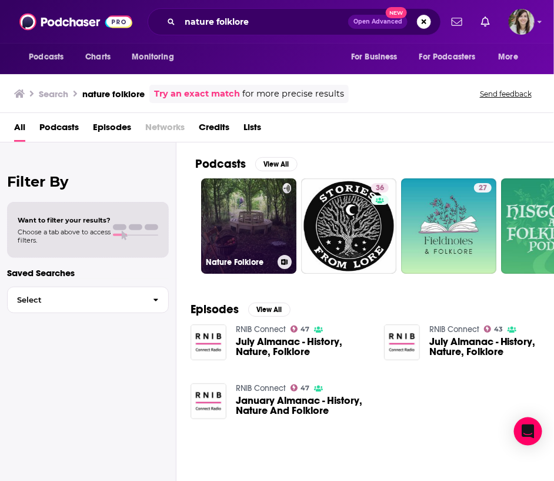
click at [257, 219] on link "Nature Folklore" at bounding box center [248, 225] width 95 height 95
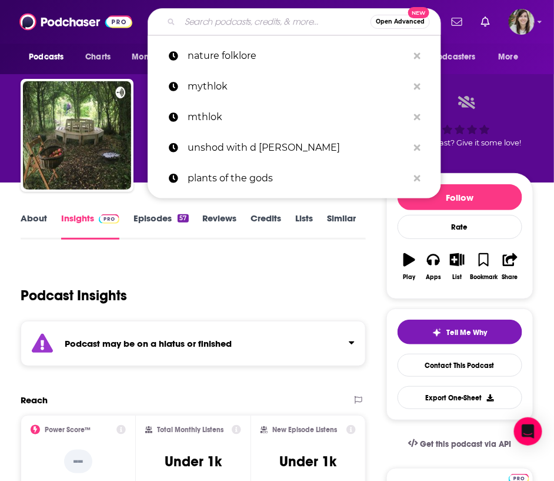
click at [205, 22] on input "Search podcasts, credits, & more..." at bounding box center [275, 21] width 191 height 19
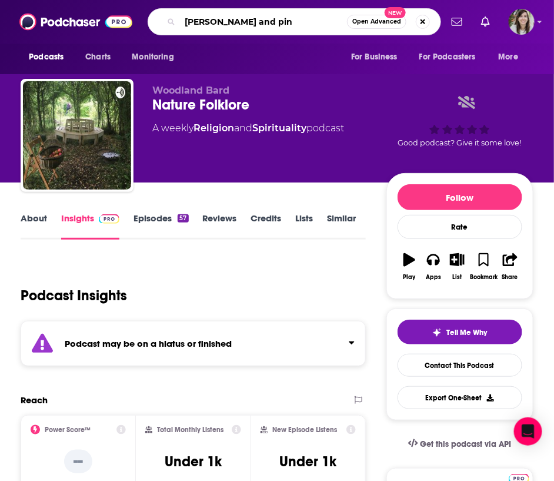
type input "[PERSON_NAME] and pine"
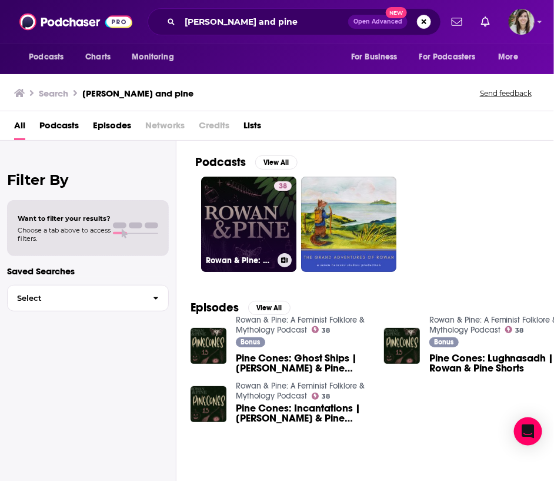
click at [239, 217] on link "38 Rowan & Pine: A Feminist Folklore & Mythology Podcast" at bounding box center [248, 224] width 95 height 95
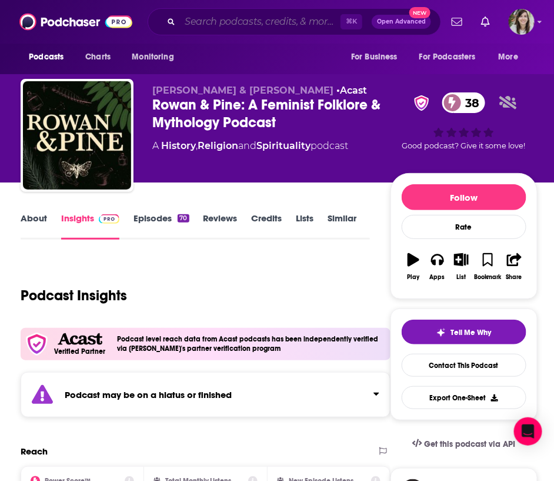
click at [245, 19] on input "Search podcasts, credits, & more..." at bounding box center [260, 21] width 161 height 19
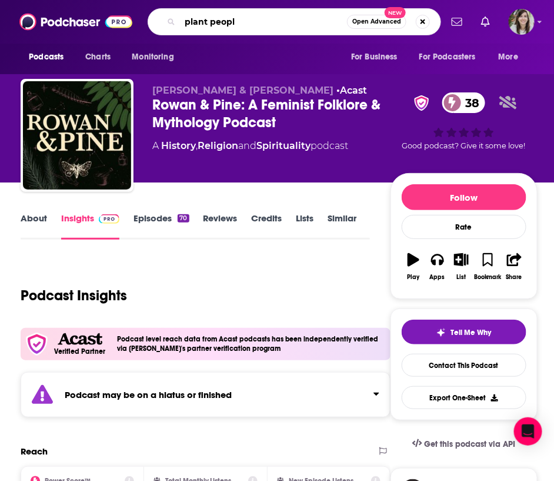
type input "plant people"
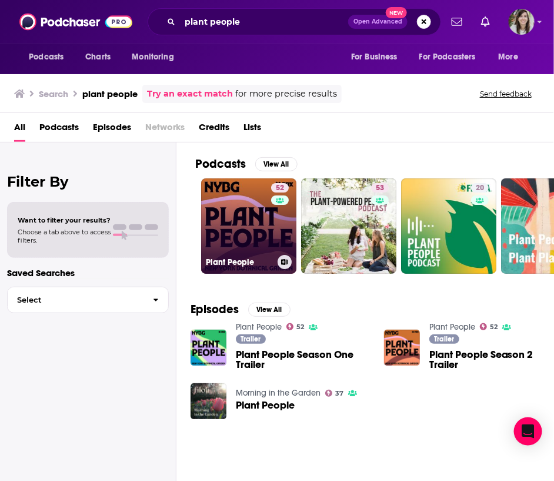
click at [240, 224] on link "52 Plant People" at bounding box center [248, 225] width 95 height 95
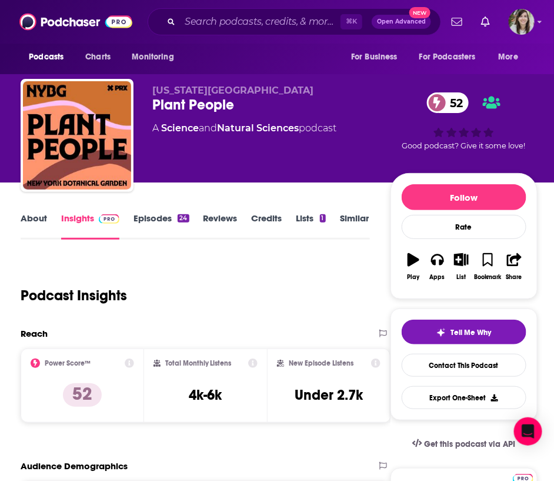
click at [36, 222] on link "About" at bounding box center [34, 225] width 26 height 27
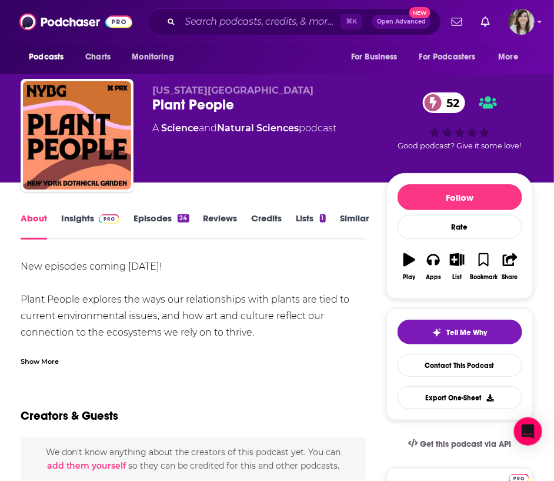
click at [70, 219] on link "Insights" at bounding box center [90, 225] width 58 height 27
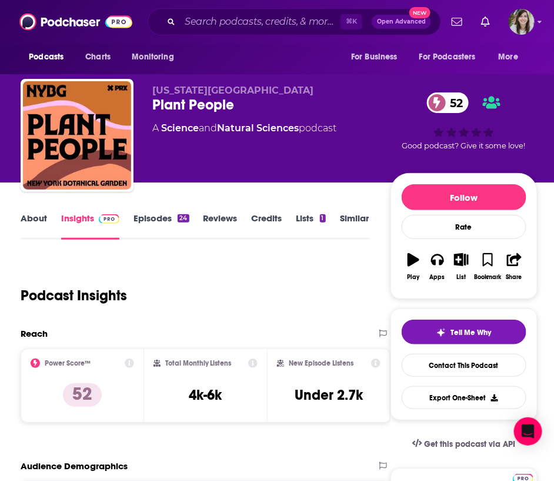
click at [150, 219] on link "Episodes 24" at bounding box center [161, 225] width 55 height 27
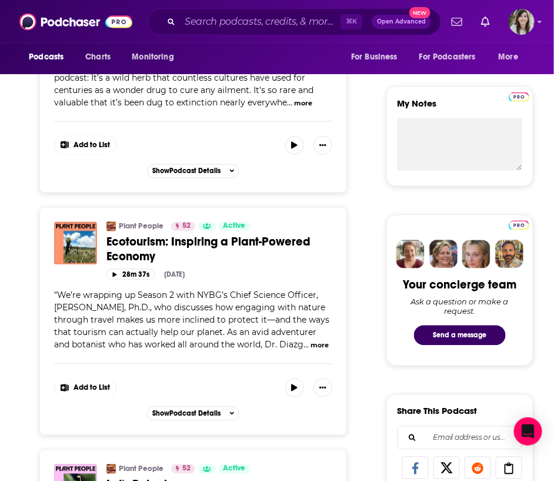
scroll to position [30, 0]
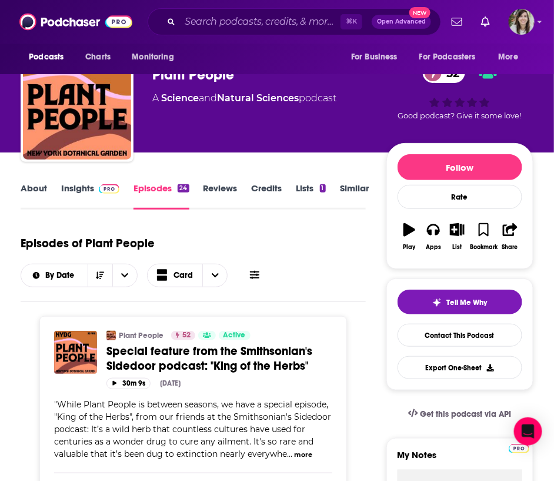
click at [24, 183] on link "About" at bounding box center [34, 195] width 26 height 27
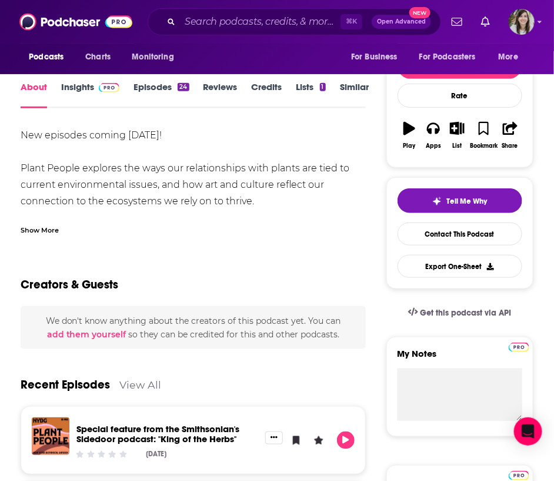
scroll to position [109, 0]
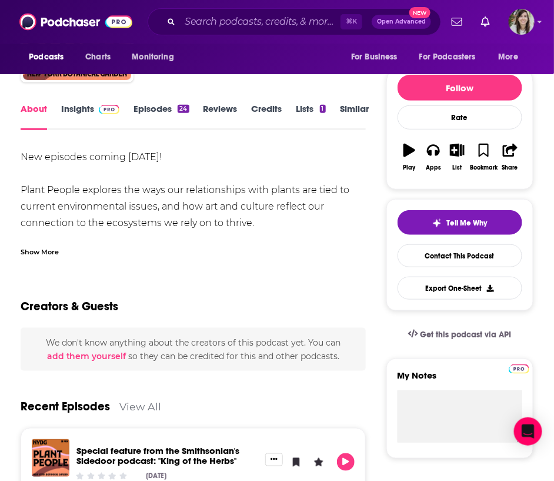
click at [85, 104] on link "Insights" at bounding box center [90, 116] width 58 height 27
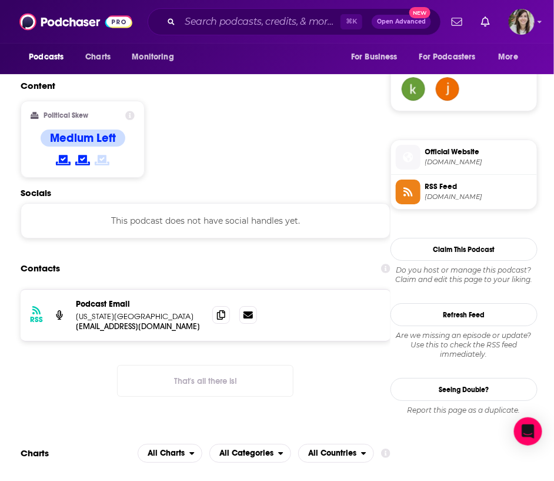
scroll to position [854, 0]
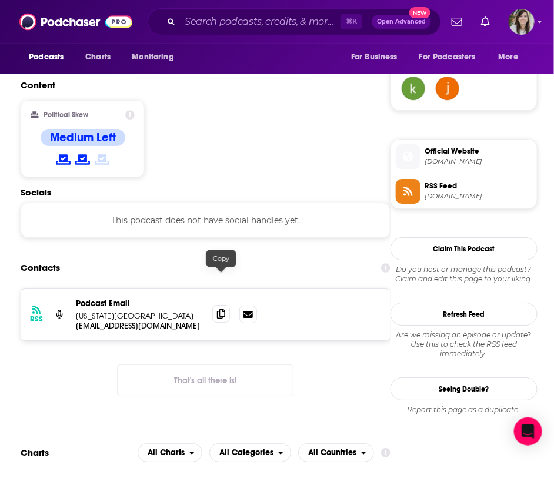
click at [221, 309] on icon at bounding box center [221, 313] width 8 height 9
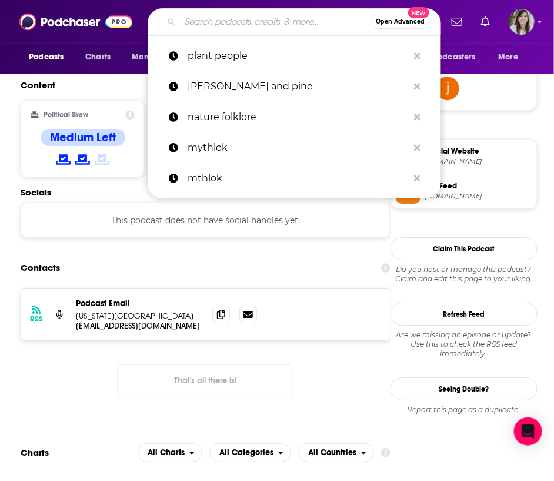
click at [214, 15] on input "Search podcasts, credits, & more..." at bounding box center [275, 21] width 191 height 19
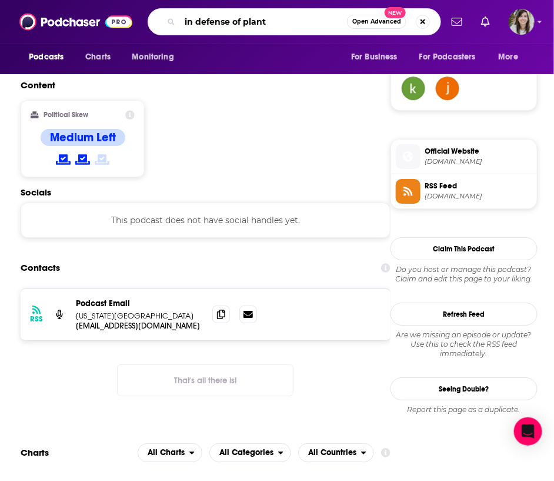
type input "in defense of plants"
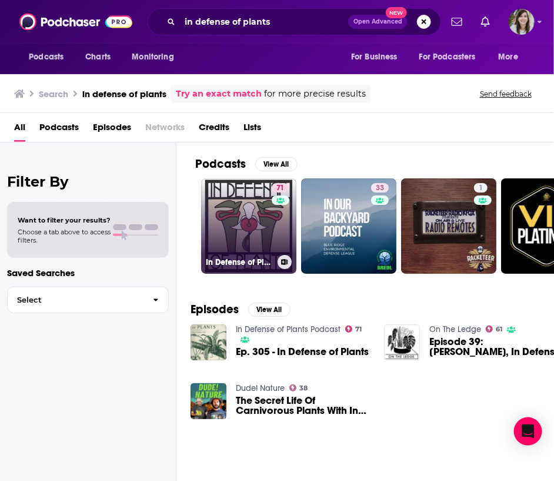
click at [222, 209] on link "71 In Defense of Plants Podcast" at bounding box center [248, 225] width 95 height 95
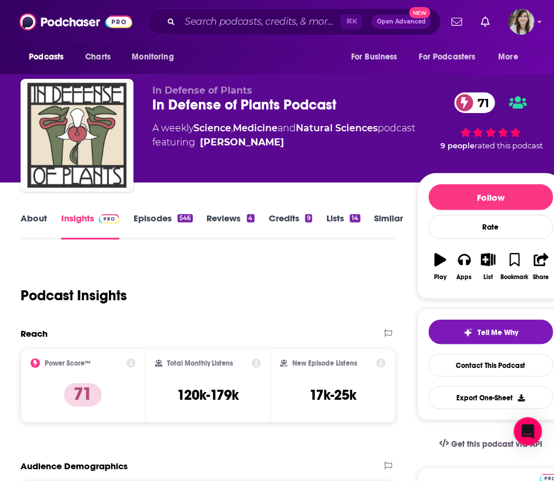
click at [28, 219] on link "About" at bounding box center [34, 225] width 26 height 27
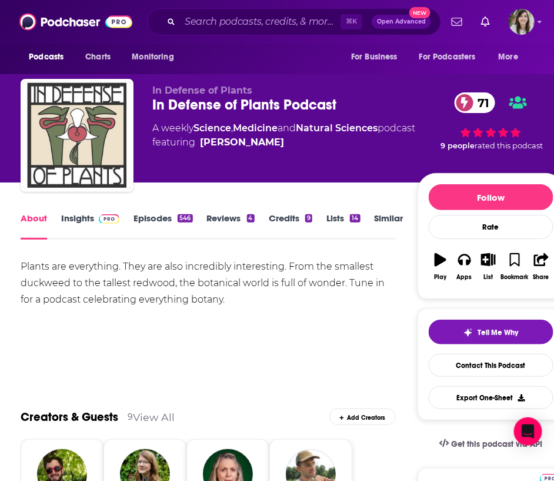
click at [197, 305] on div "Plants are everything. They are also incredibly interesting. From the smallest …" at bounding box center [208, 282] width 375 height 49
click at [74, 216] on link "Insights" at bounding box center [90, 225] width 58 height 27
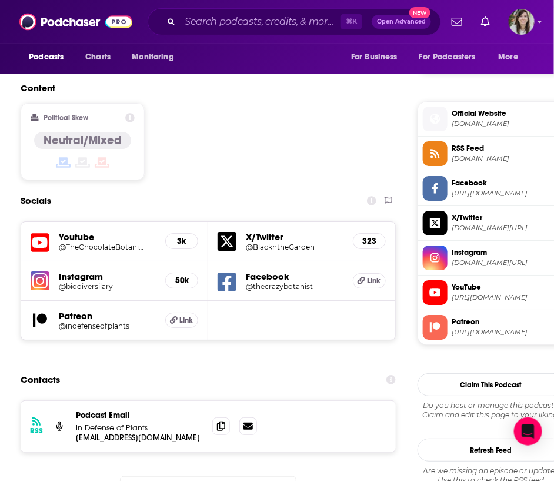
scroll to position [896, 0]
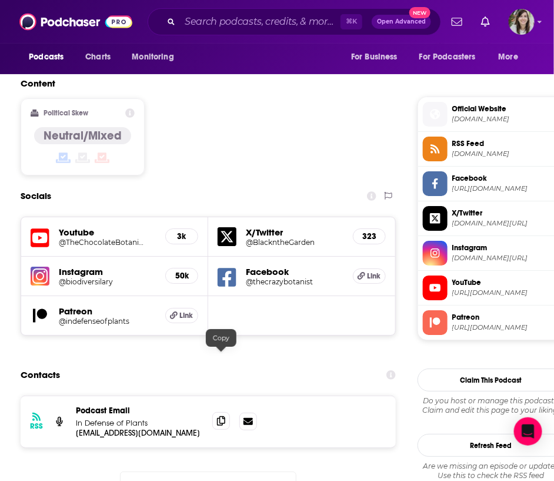
click at [221, 416] on icon at bounding box center [221, 420] width 8 height 9
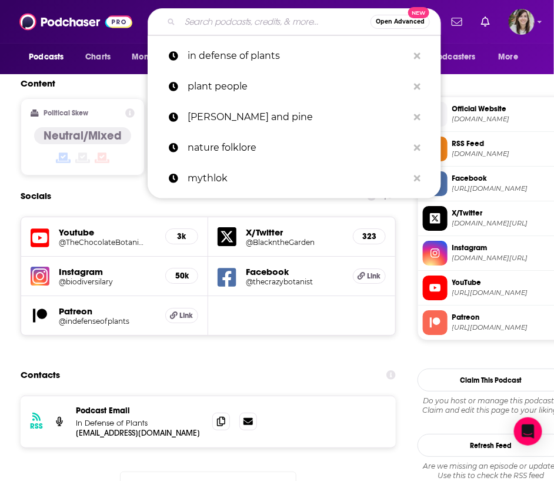
click at [250, 16] on input "Search podcasts, credits, & more..." at bounding box center [275, 21] width 191 height 19
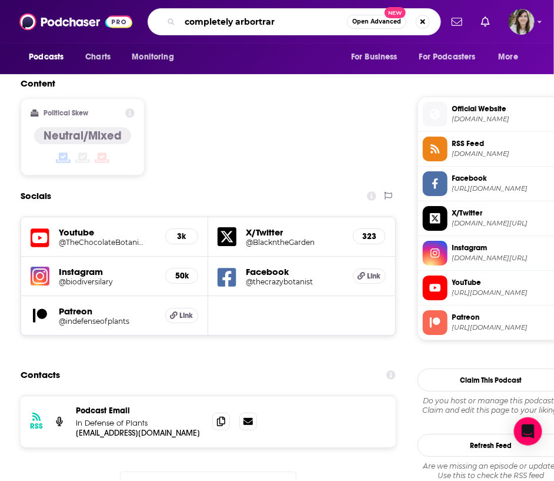
type input "completely arbortrary"
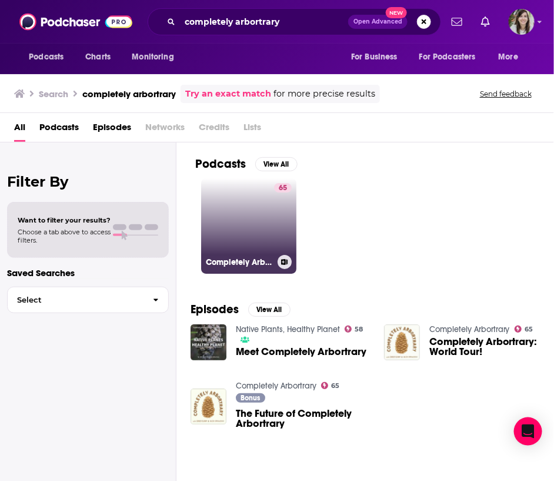
click at [252, 209] on link "65 Completely Arbortrary" at bounding box center [248, 225] width 95 height 95
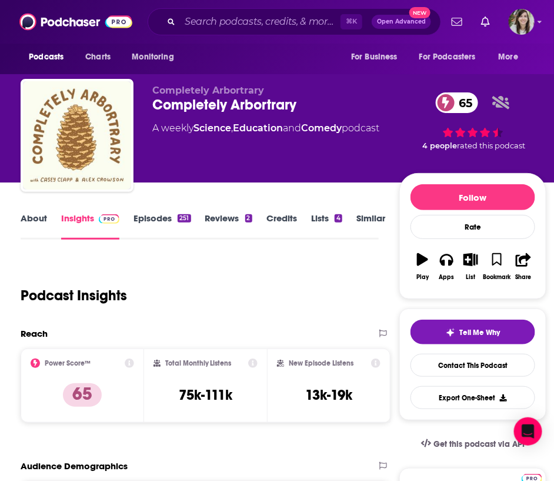
click at [32, 215] on link "About" at bounding box center [34, 225] width 26 height 27
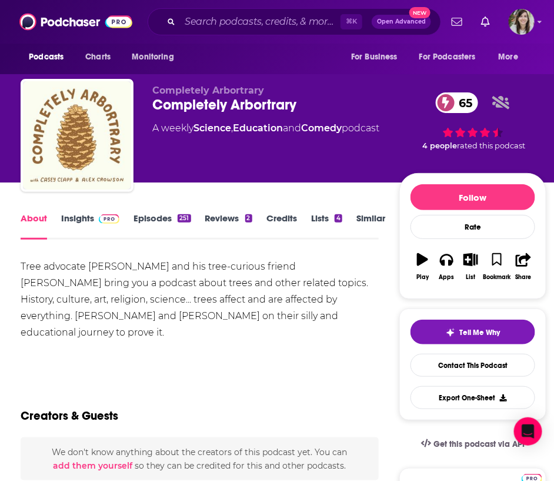
click at [72, 220] on link "Insights" at bounding box center [90, 225] width 58 height 27
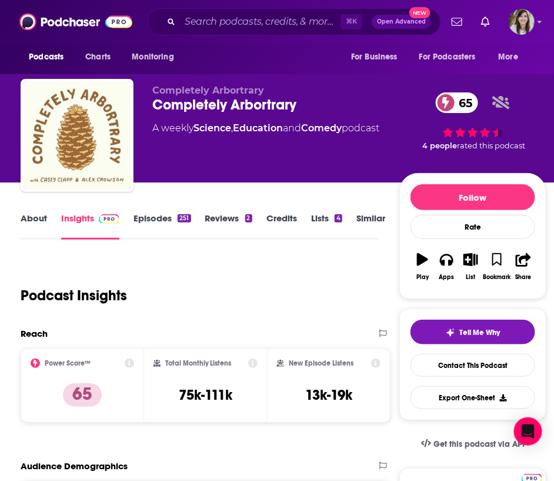
click at [28, 221] on link "About" at bounding box center [34, 225] width 26 height 27
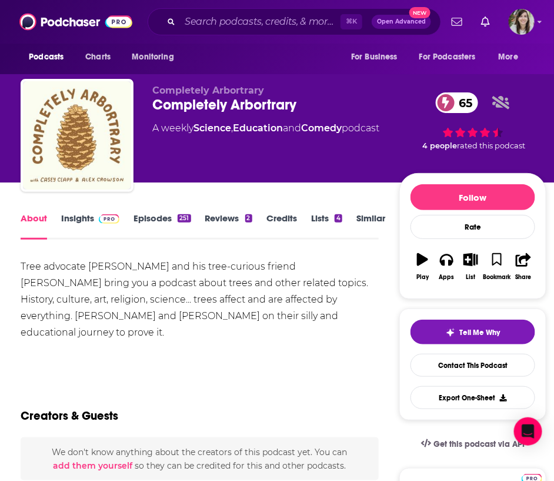
click at [73, 220] on link "Insights" at bounding box center [90, 225] width 58 height 27
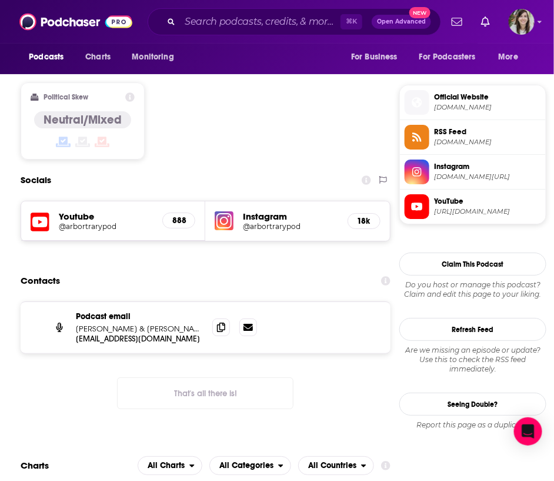
scroll to position [909, 0]
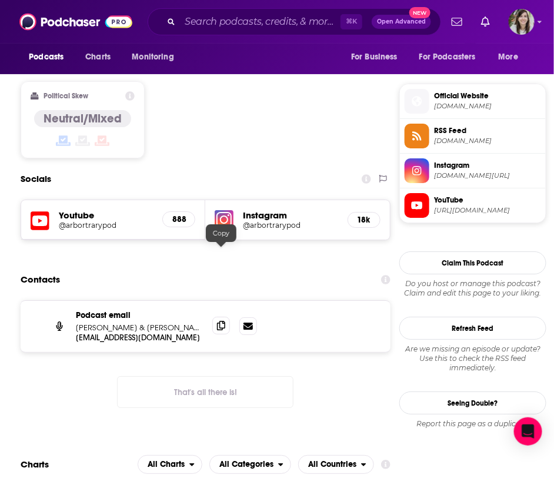
click at [218, 321] on icon at bounding box center [221, 325] width 8 height 9
click at [224, 321] on icon at bounding box center [221, 325] width 8 height 9
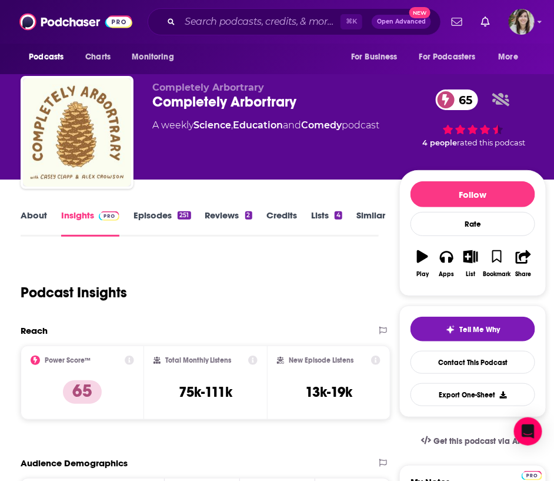
scroll to position [0, 0]
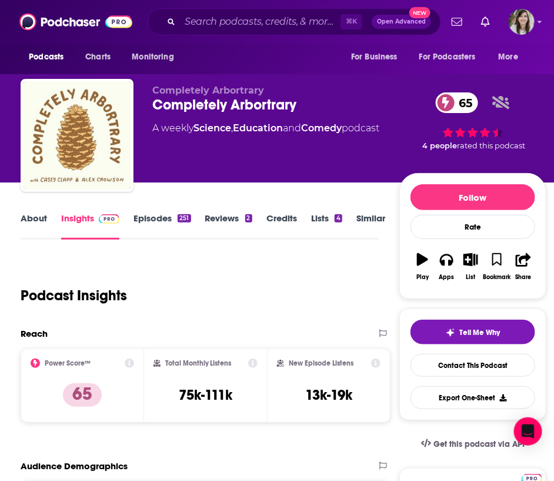
click at [148, 220] on link "Episodes 251" at bounding box center [162, 225] width 57 height 27
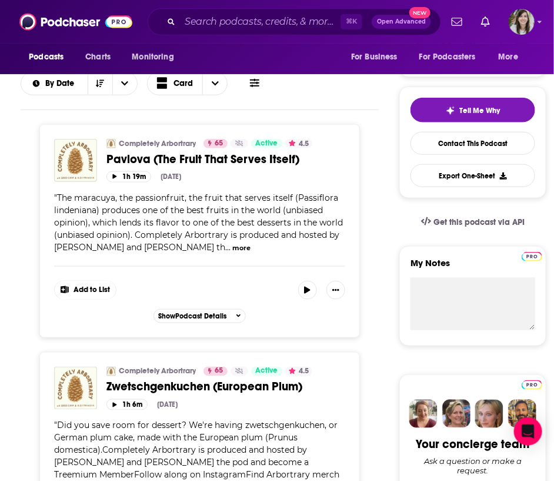
scroll to position [228, 0]
